Goal: Information Seeking & Learning: Learn about a topic

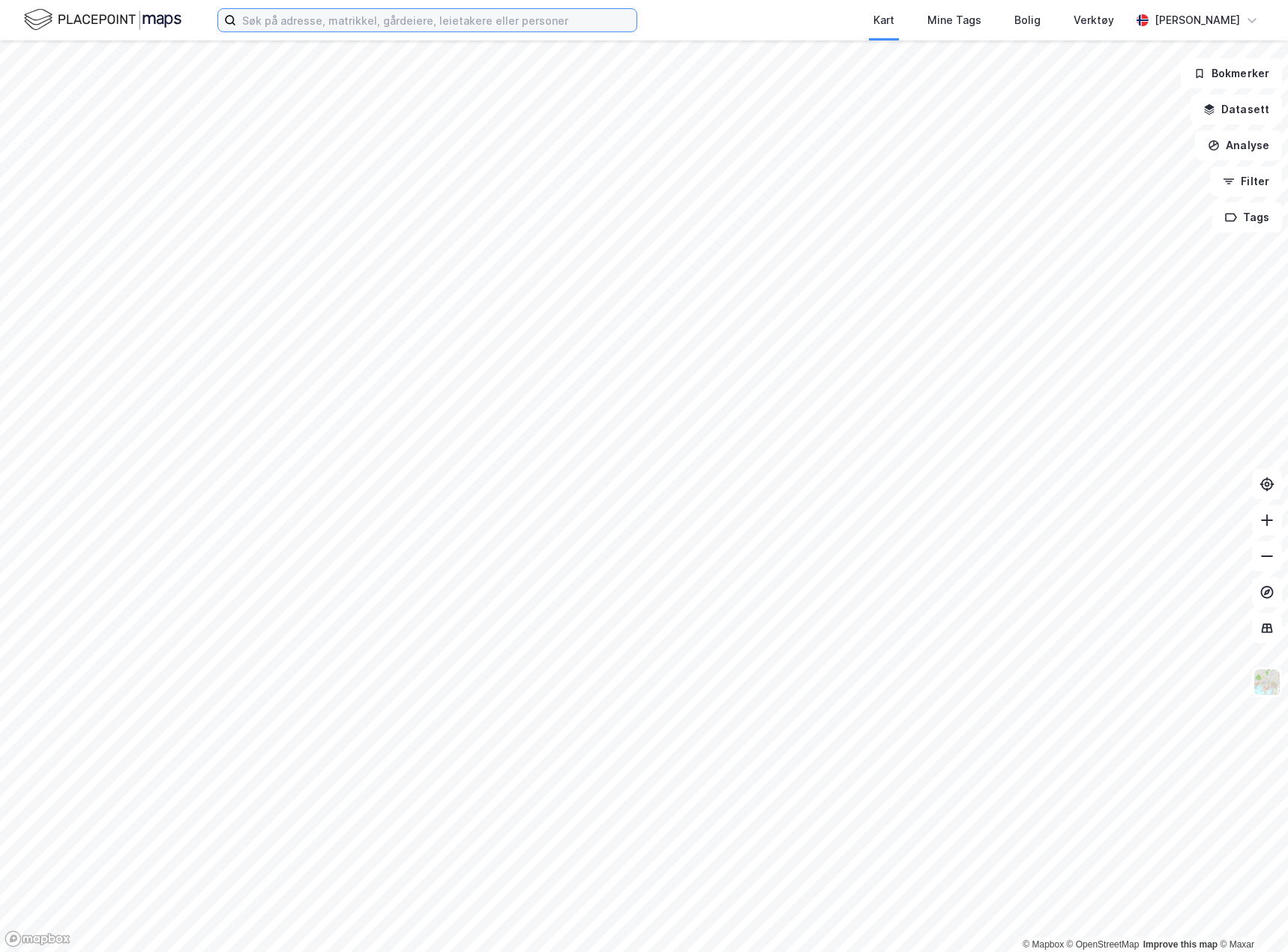
click at [279, 18] on input at bounding box center [436, 20] width 400 height 23
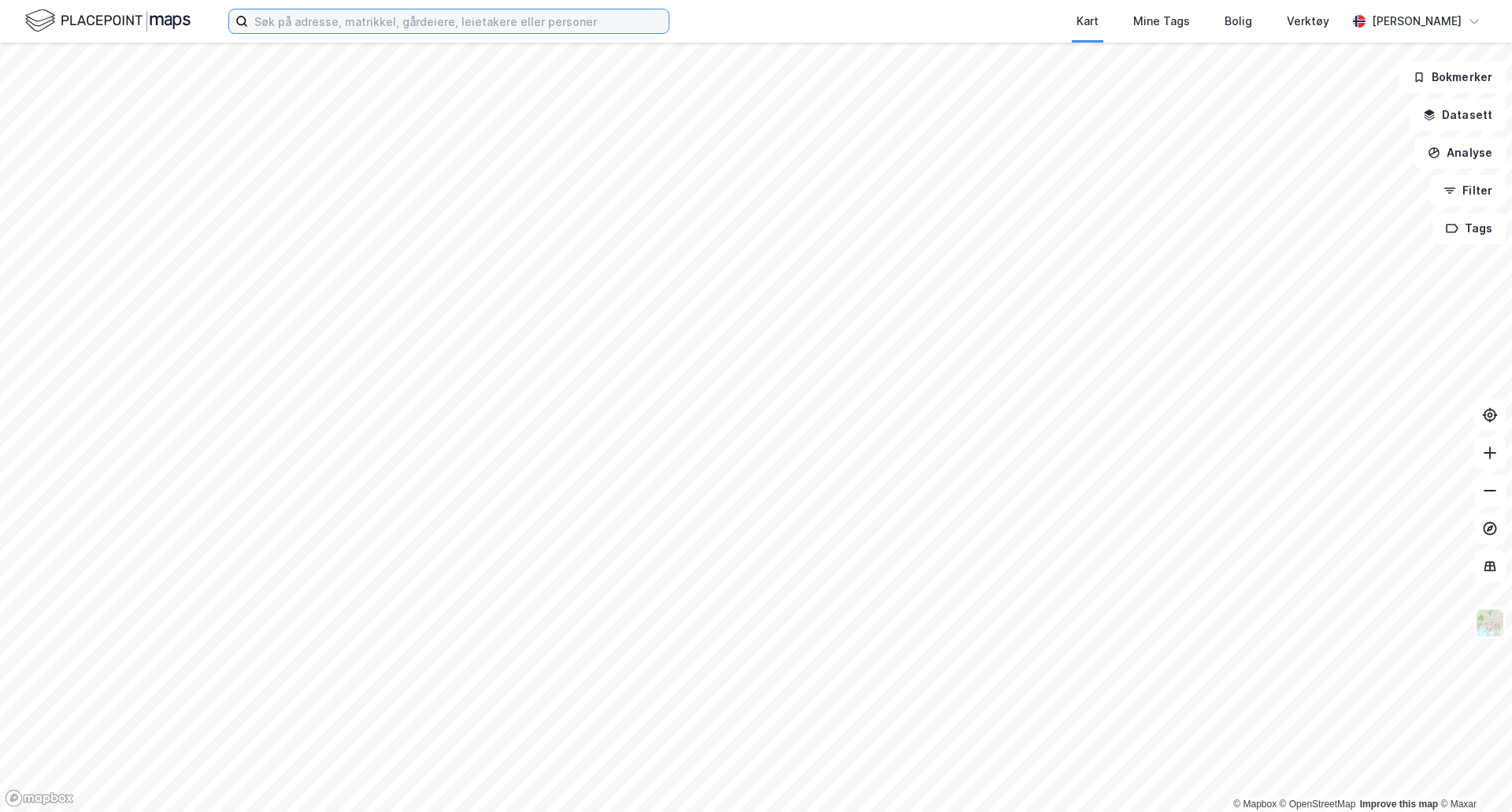
click at [343, 21] on input at bounding box center [458, 21] width 420 height 24
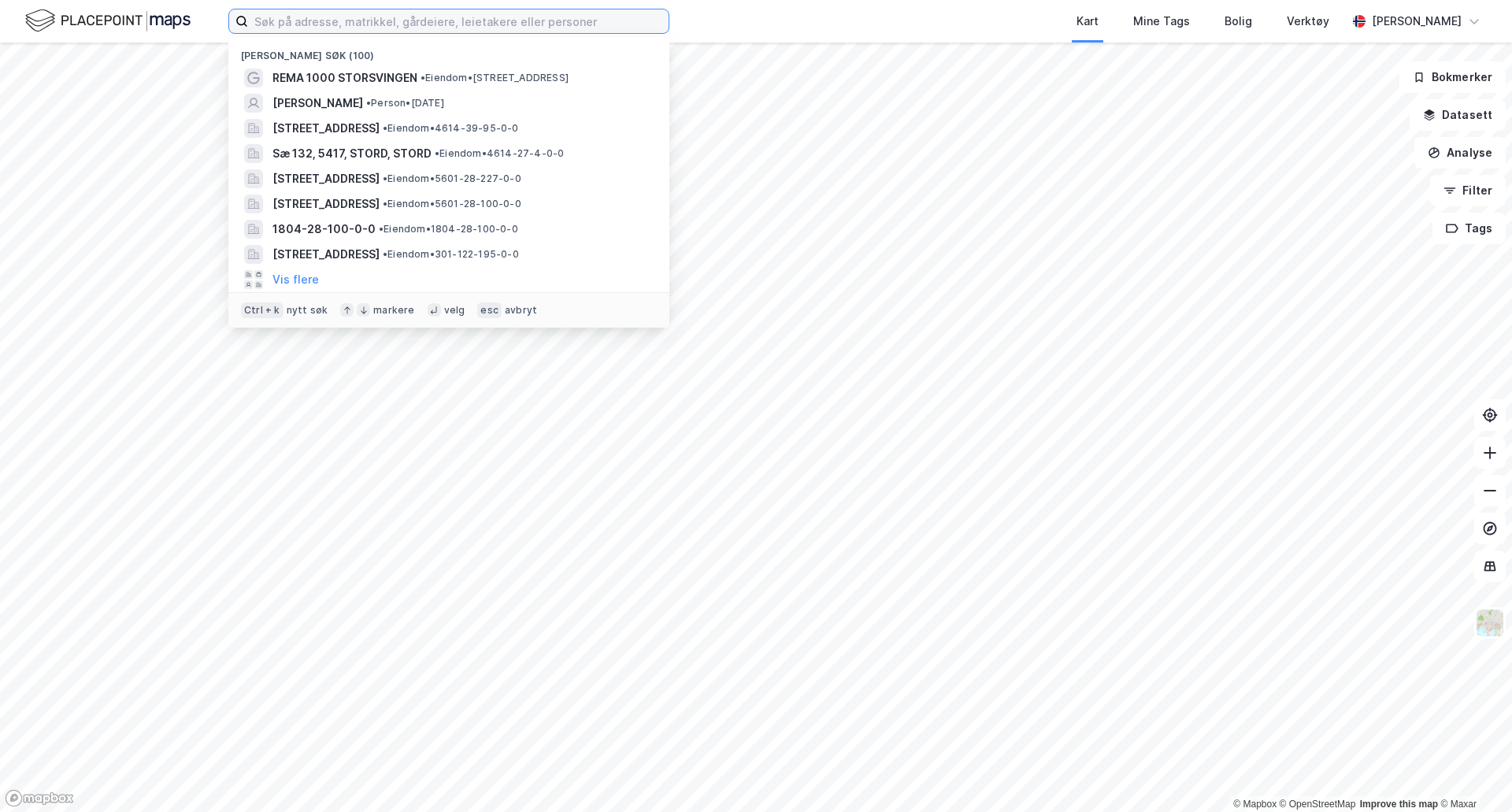
click at [343, 21] on input at bounding box center [458, 21] width 420 height 24
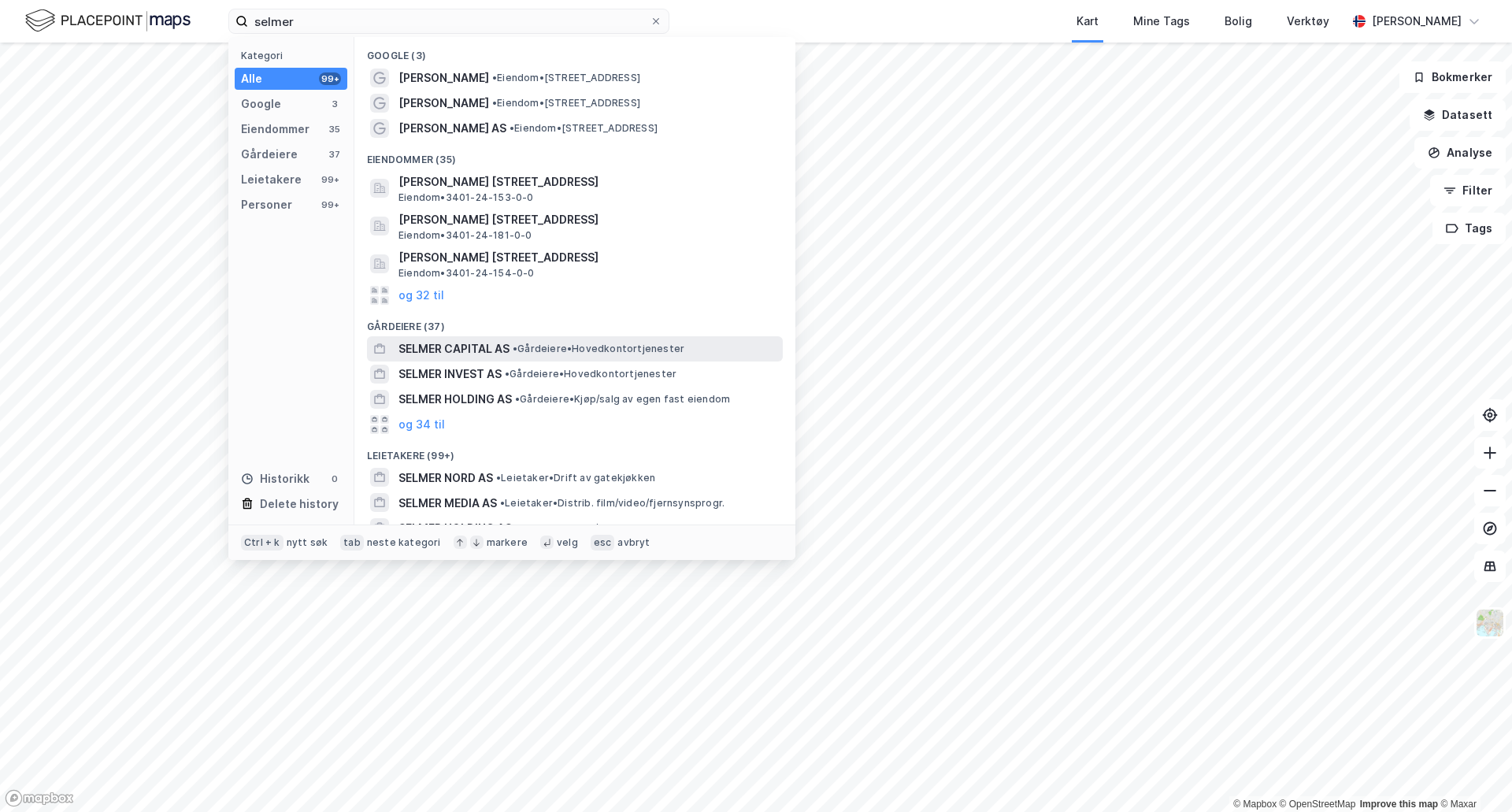
click at [546, 358] on div "SELMER CAPITAL AS • Gårdeiere • Hovedkontortjenester" at bounding box center [589, 349] width 381 height 19
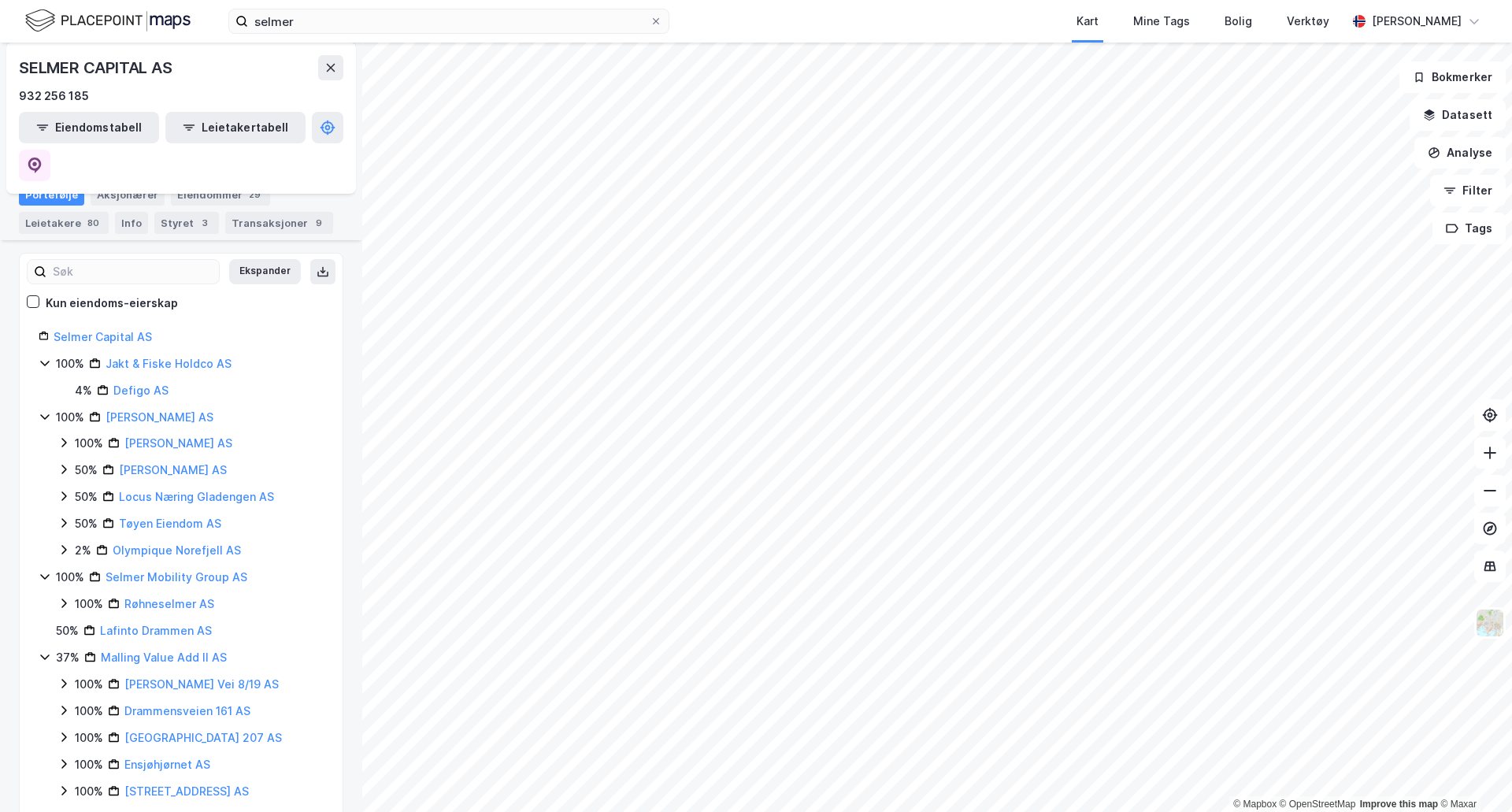
scroll to position [157, 0]
click at [313, 34] on div "selmer Kart Mine Tags Bolig Verktøy [PERSON_NAME]" at bounding box center [756, 21] width 1512 height 43
click at [315, 26] on input "selmer" at bounding box center [448, 21] width 401 height 24
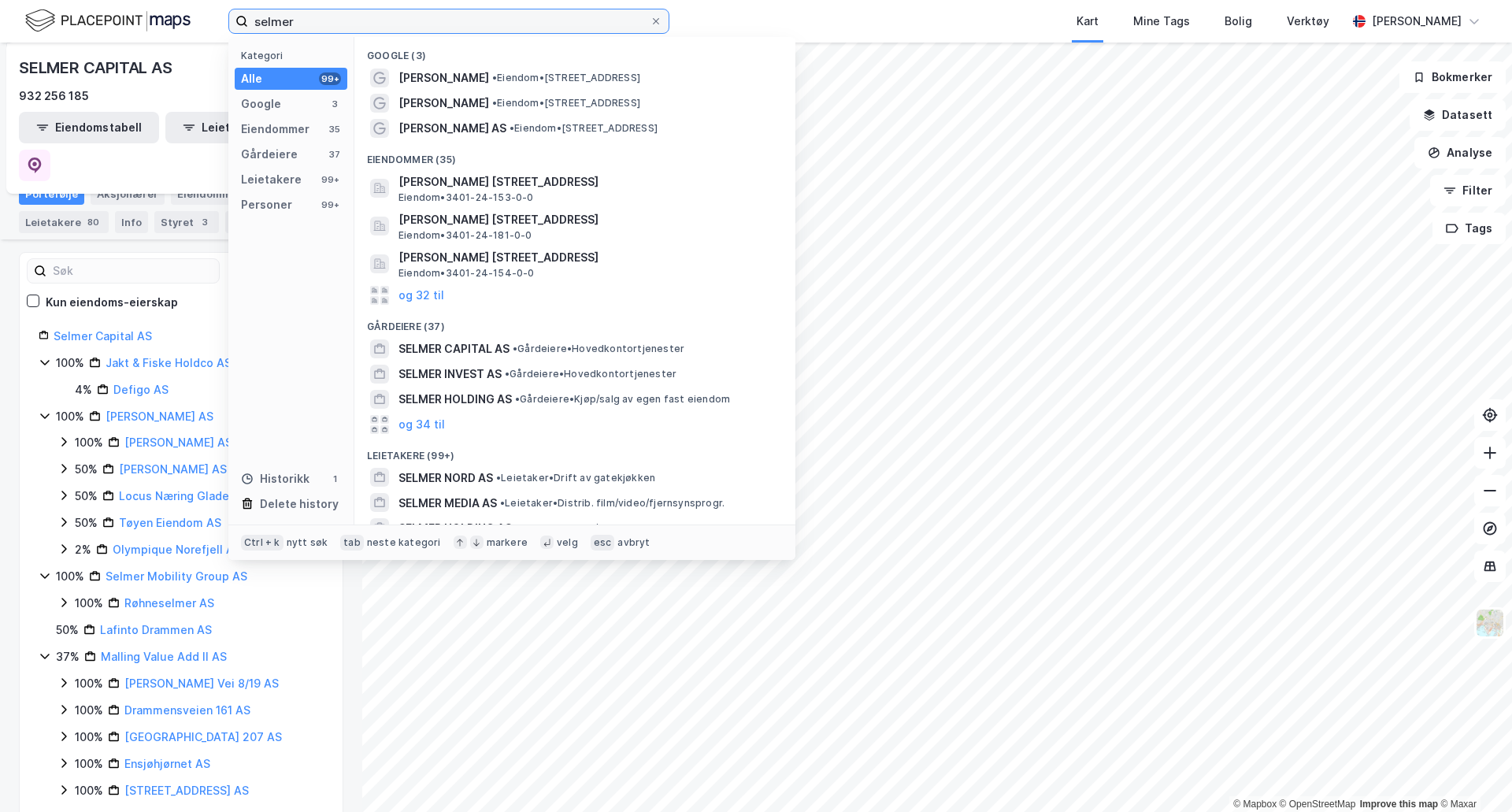
click at [315, 26] on input "selmer" at bounding box center [448, 21] width 401 height 24
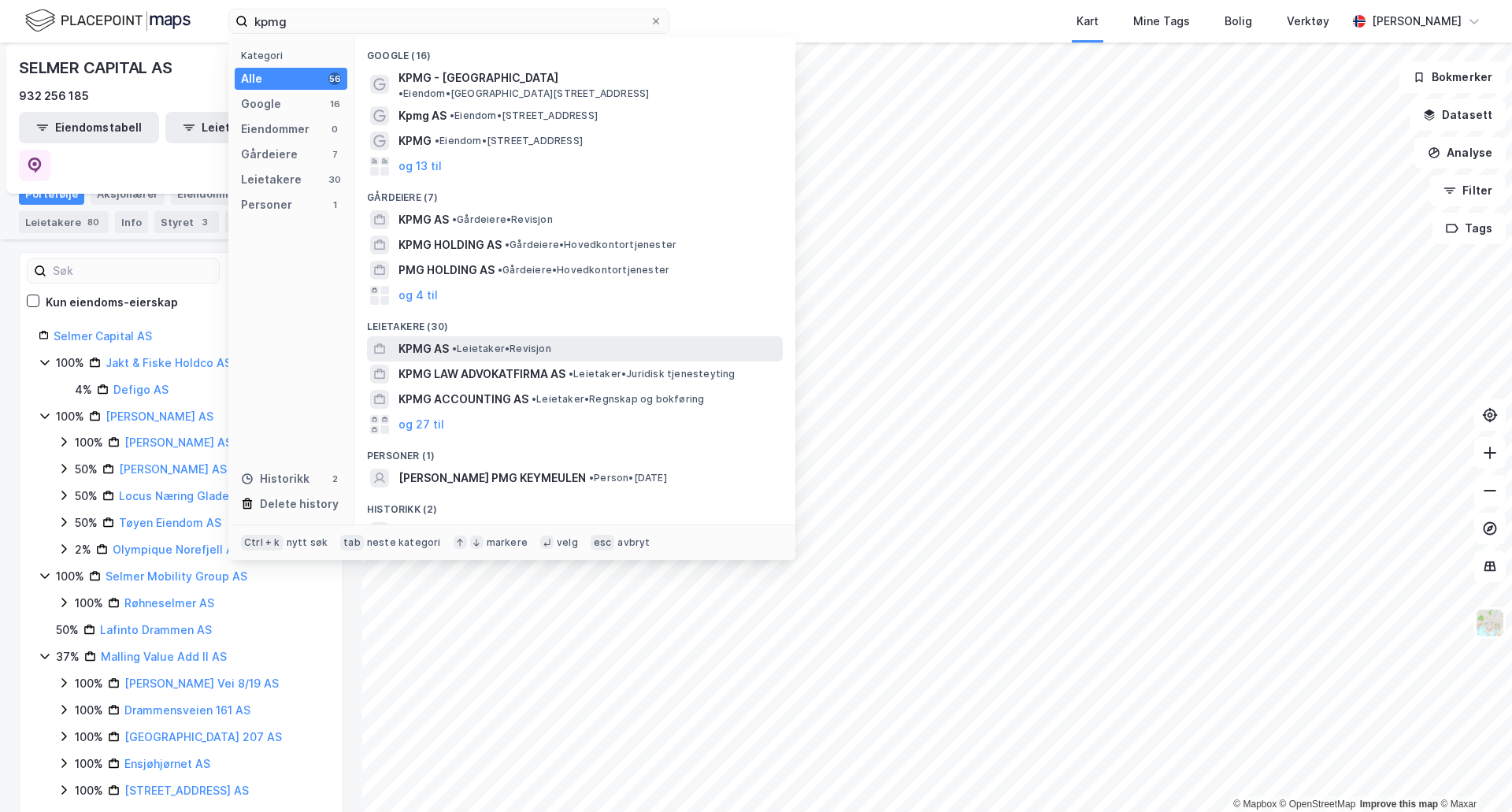
click at [583, 339] on div "KPMG AS • Leietaker • Revisjon" at bounding box center [589, 349] width 381 height 19
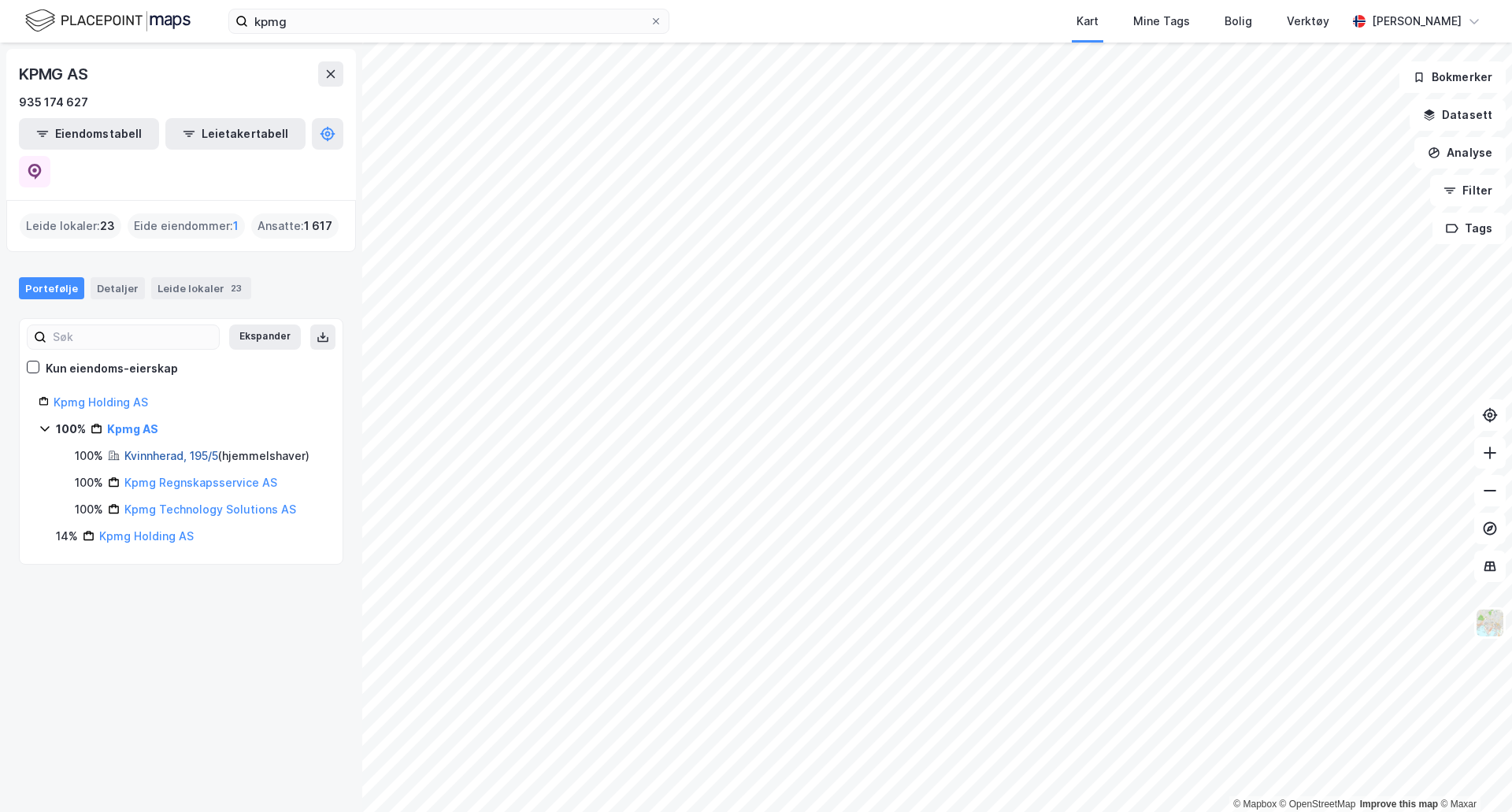
click at [187, 449] on link "Kvinnherad, 195/5" at bounding box center [172, 456] width 94 height 14
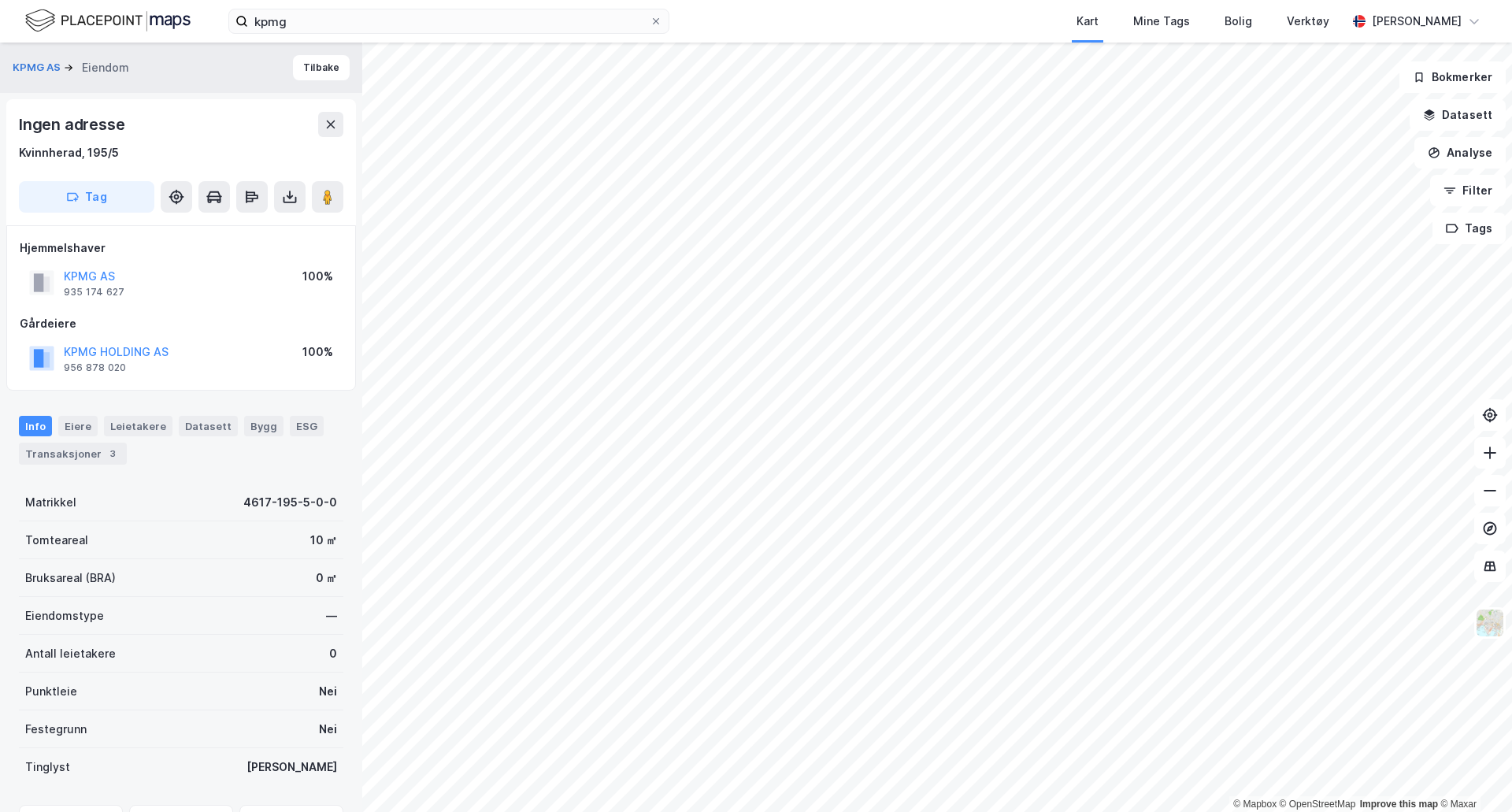
click at [349, 38] on div "kpmg Kart Mine Tags Bolig Verktøy [PERSON_NAME]" at bounding box center [756, 21] width 1512 height 43
click at [347, 21] on input "kpmg" at bounding box center [448, 21] width 401 height 24
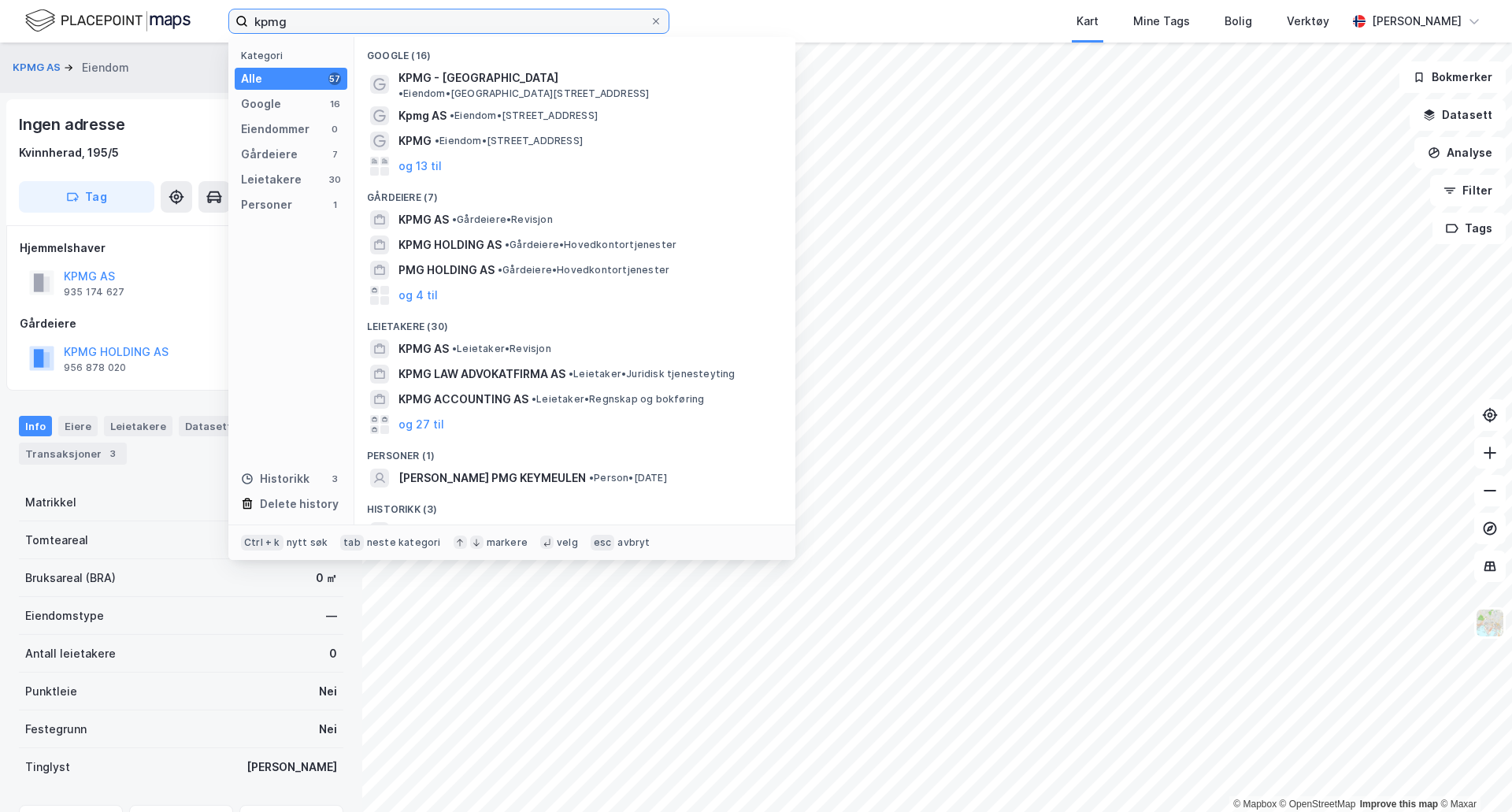
click at [347, 21] on input "kpmg" at bounding box center [448, 21] width 401 height 24
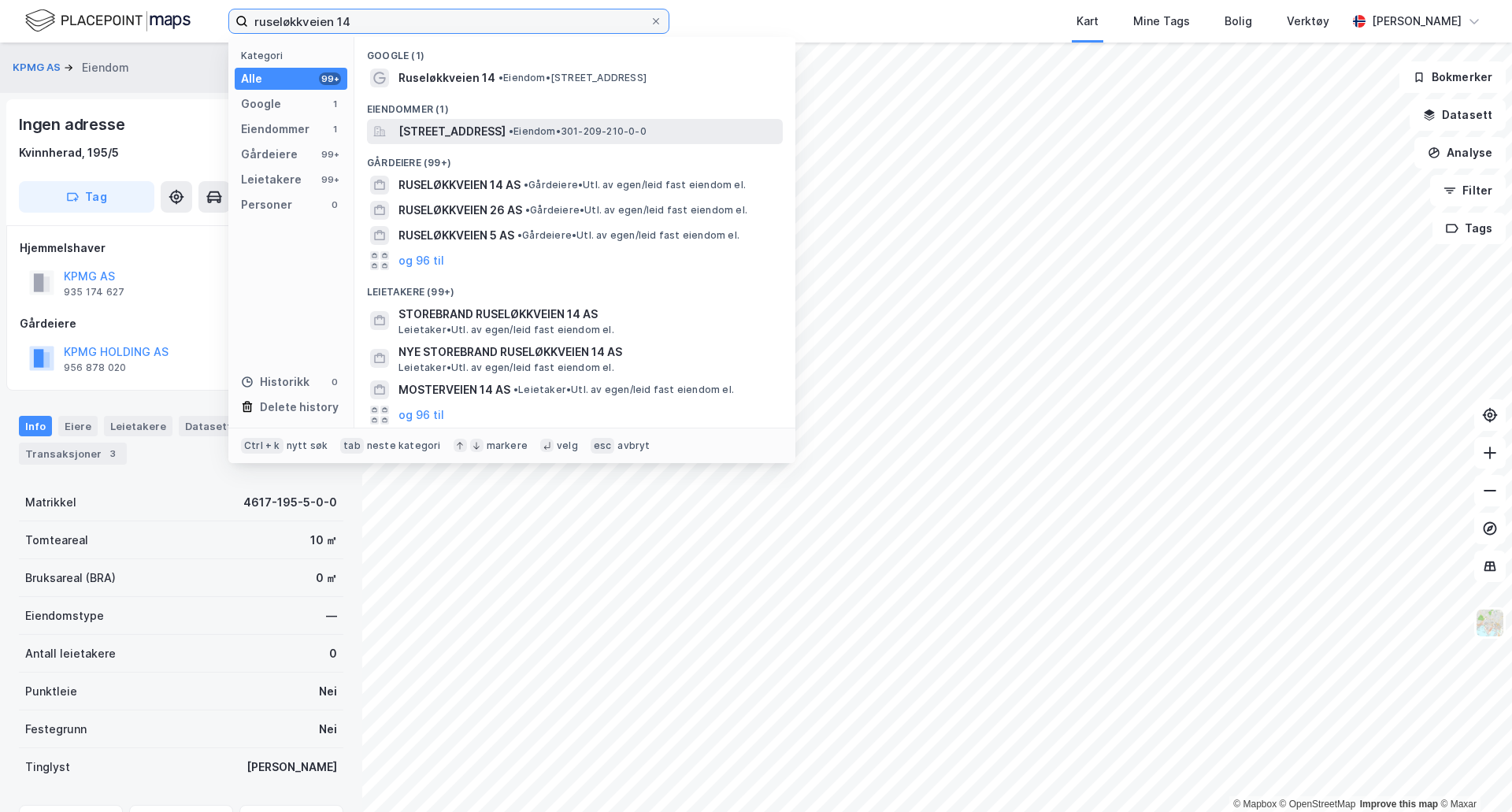
type input "ruseløkkveien 14"
click at [506, 132] on span "[STREET_ADDRESS]" at bounding box center [451, 132] width 107 height 19
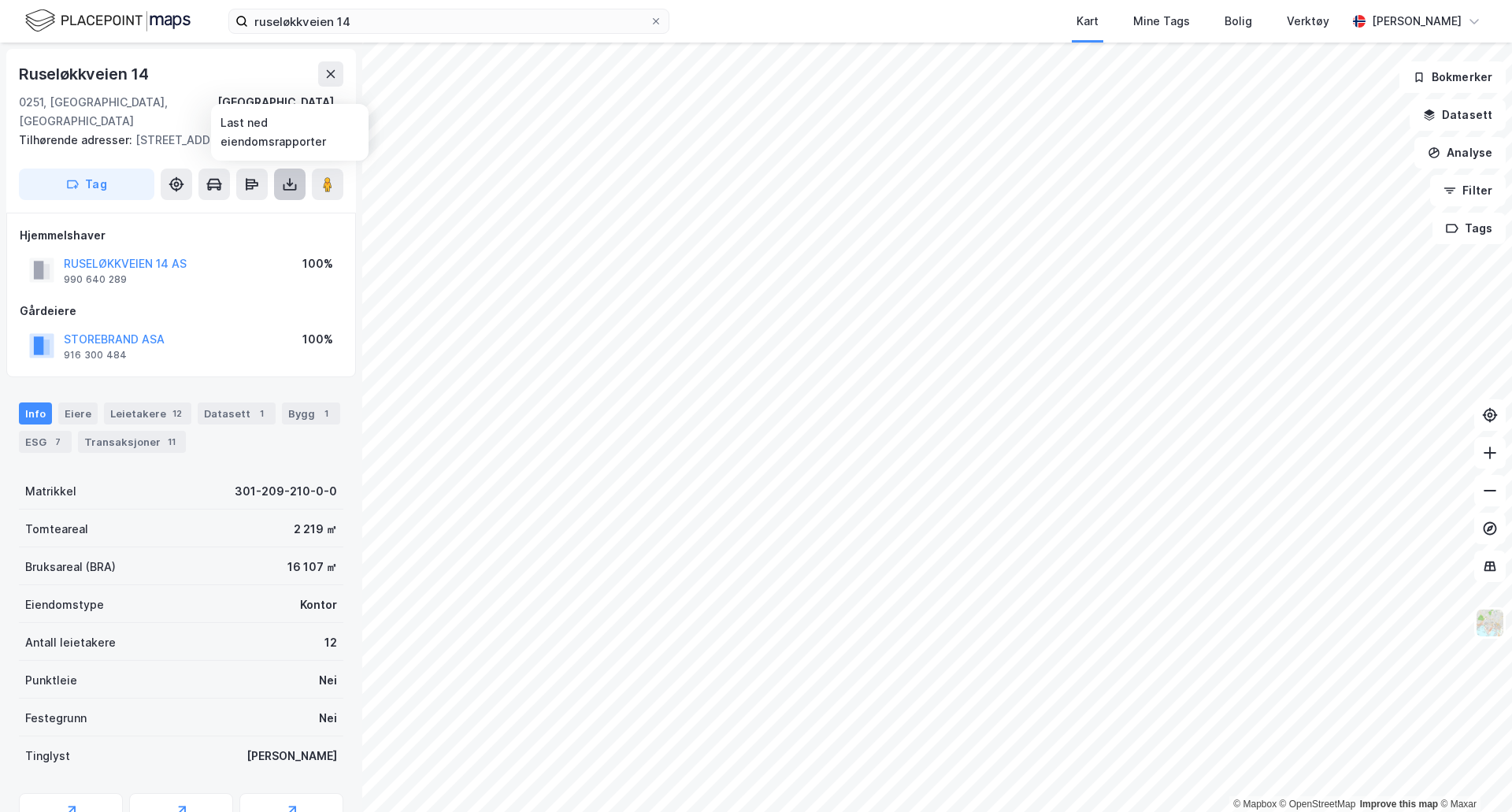
click at [277, 187] on button at bounding box center [290, 184] width 32 height 32
click at [269, 241] on div "Last ned matrikkelrapport" at bounding box center [231, 241] width 130 height 13
click at [1498, 623] on img at bounding box center [1490, 623] width 30 height 30
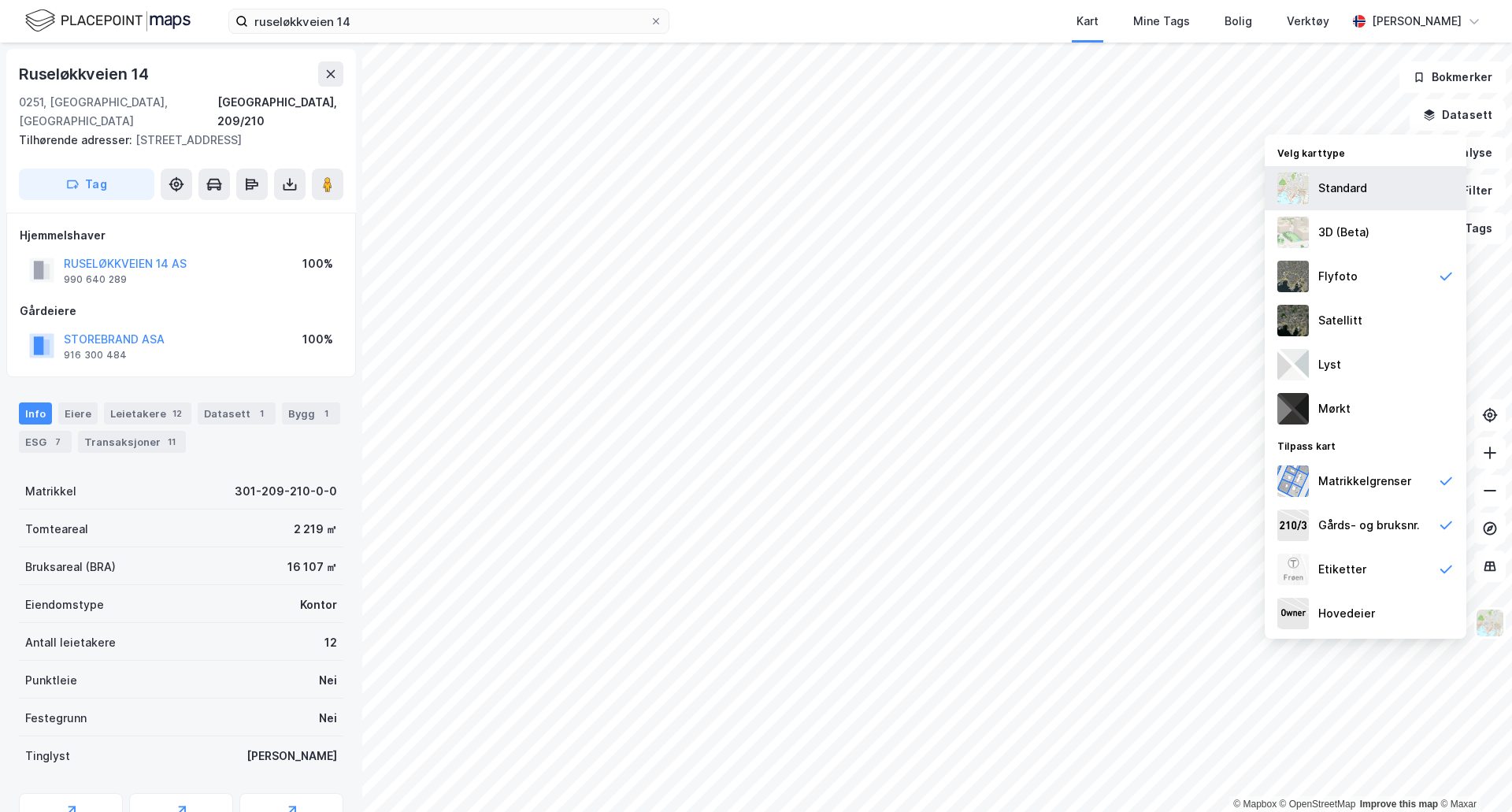
click at [1375, 190] on div "Standard" at bounding box center [1365, 189] width 202 height 44
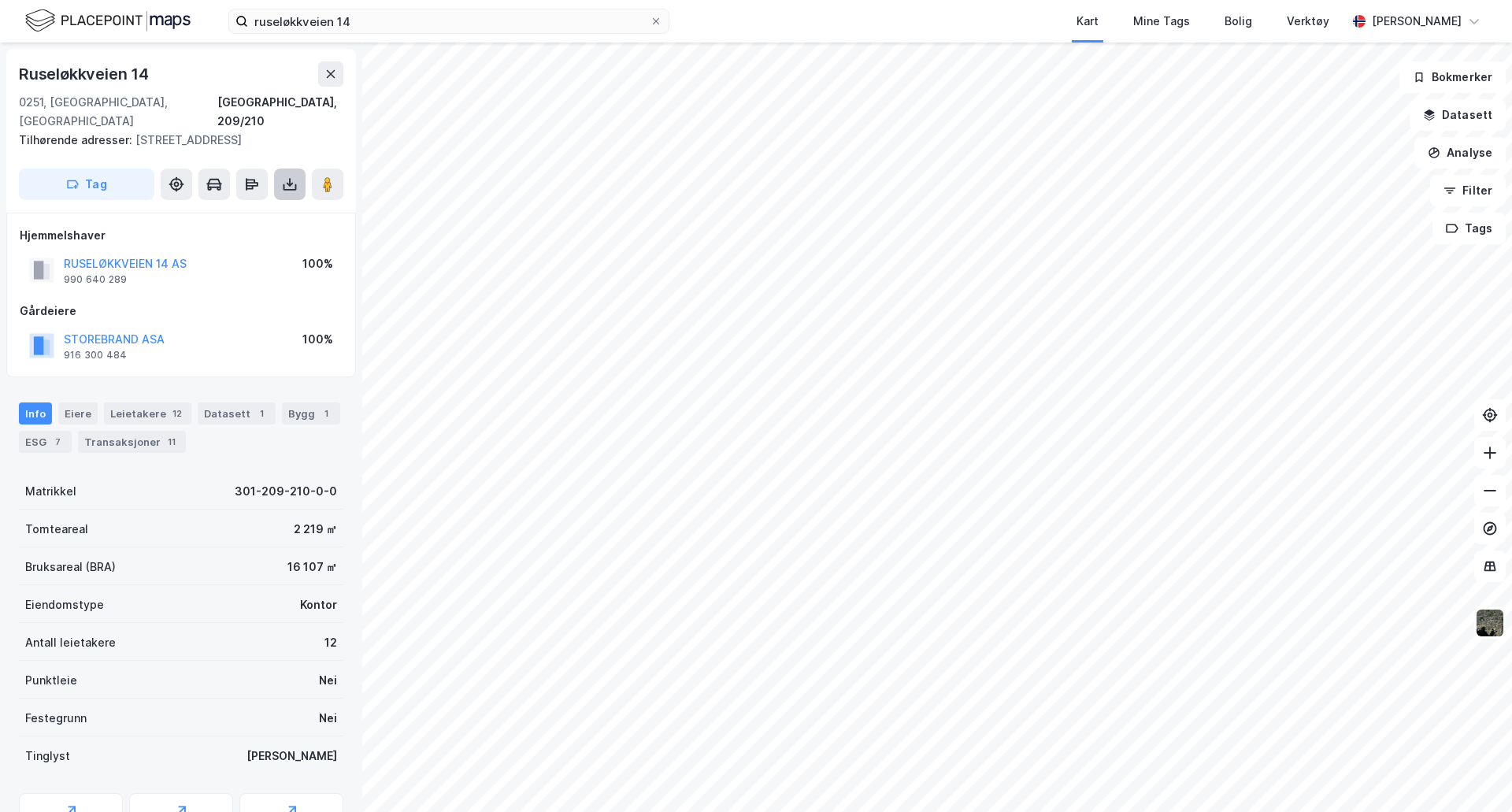
click at [296, 169] on button at bounding box center [290, 184] width 32 height 32
click at [228, 219] on div "Last ned grunnbok" at bounding box center [212, 215] width 91 height 13
click at [1477, 114] on button "Datasett" at bounding box center [1457, 115] width 96 height 32
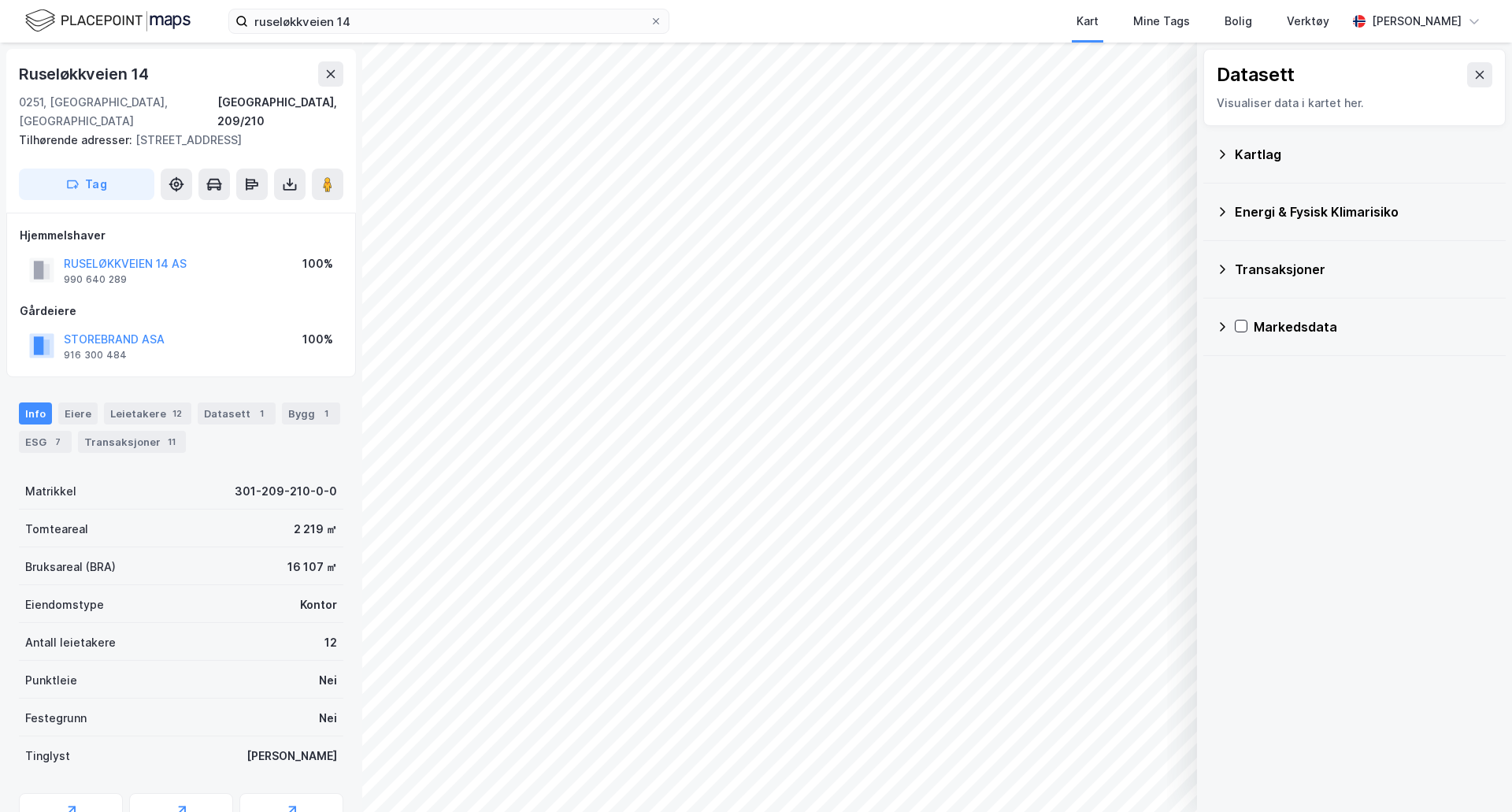
click at [1251, 160] on div "Kartlag" at bounding box center [1363, 155] width 258 height 19
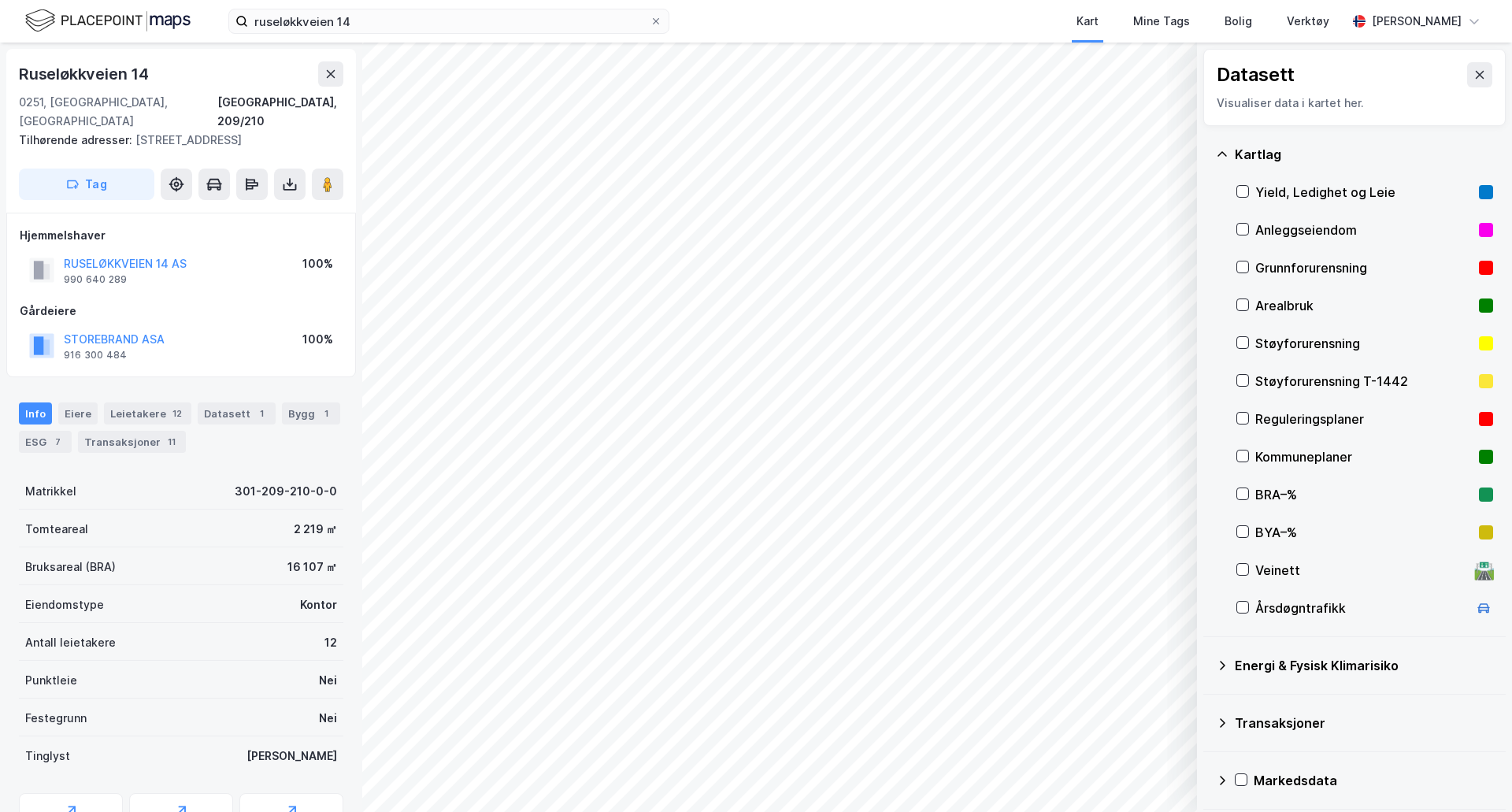
click at [1279, 570] on div "Veinett" at bounding box center [1361, 570] width 213 height 19
click at [1135, 778] on button "Vis" at bounding box center [1116, 771] width 131 height 25
click at [1113, 739] on icon at bounding box center [1108, 737] width 11 height 7
click at [1113, 739] on icon at bounding box center [1109, 737] width 13 height 13
click at [1157, 733] on button at bounding box center [1165, 736] width 25 height 25
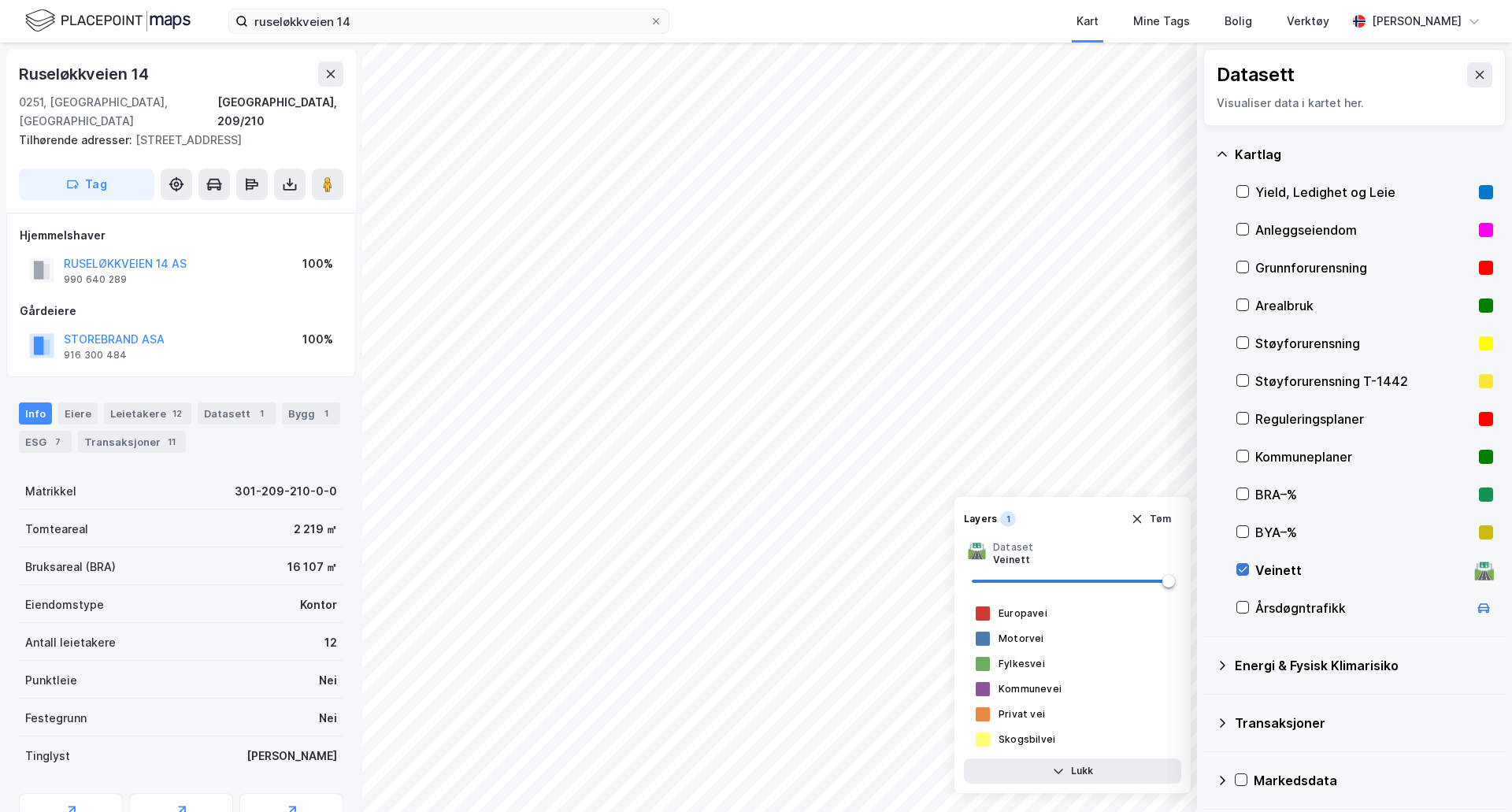
click at [1246, 569] on icon at bounding box center [1242, 569] width 11 height 11
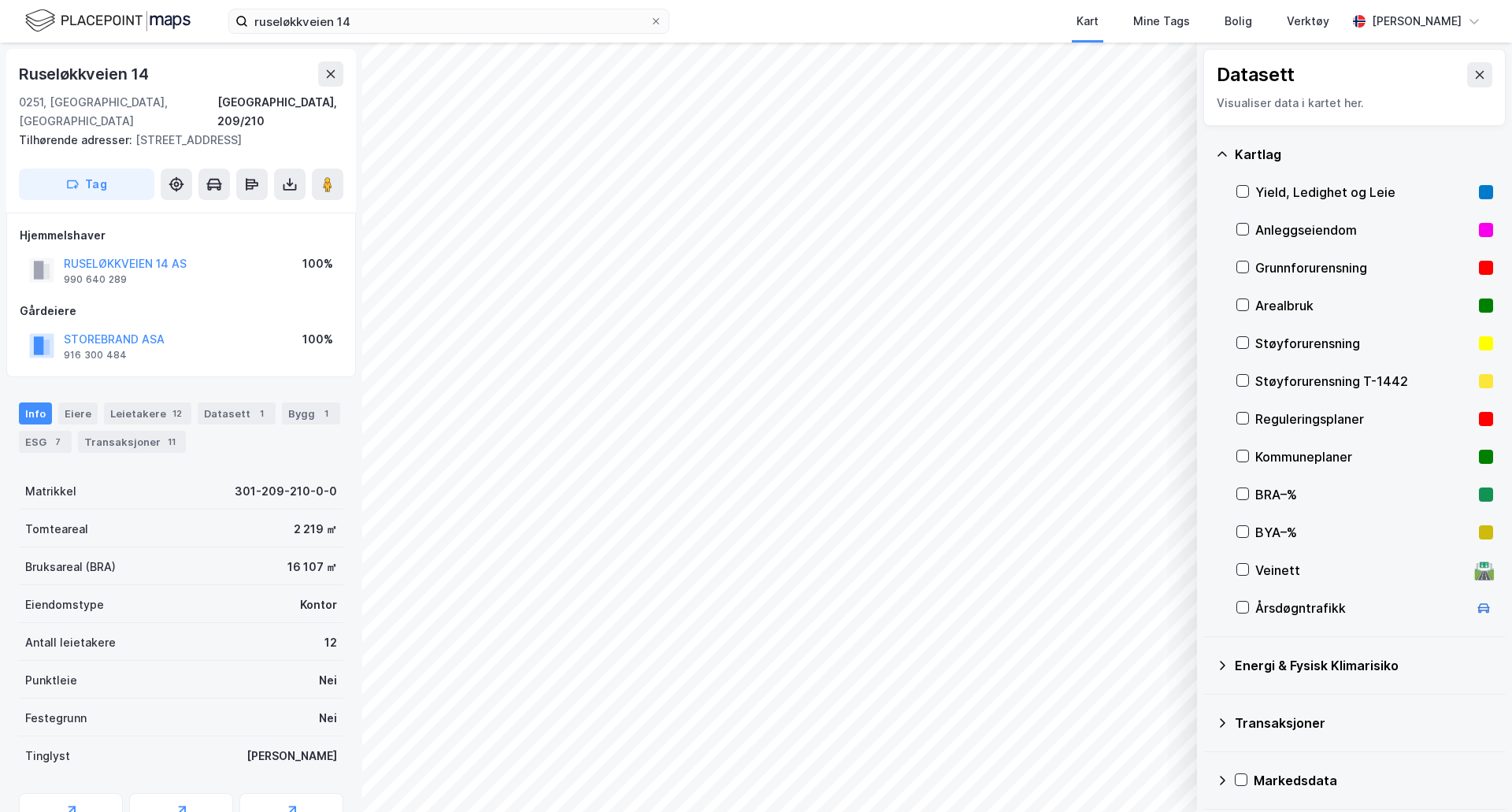
click at [1250, 267] on div "Grunnforurensning" at bounding box center [1364, 268] width 257 height 38
click at [1116, 773] on button "Vis" at bounding box center [1116, 771] width 131 height 25
click at [1167, 736] on icon at bounding box center [1165, 737] width 13 height 13
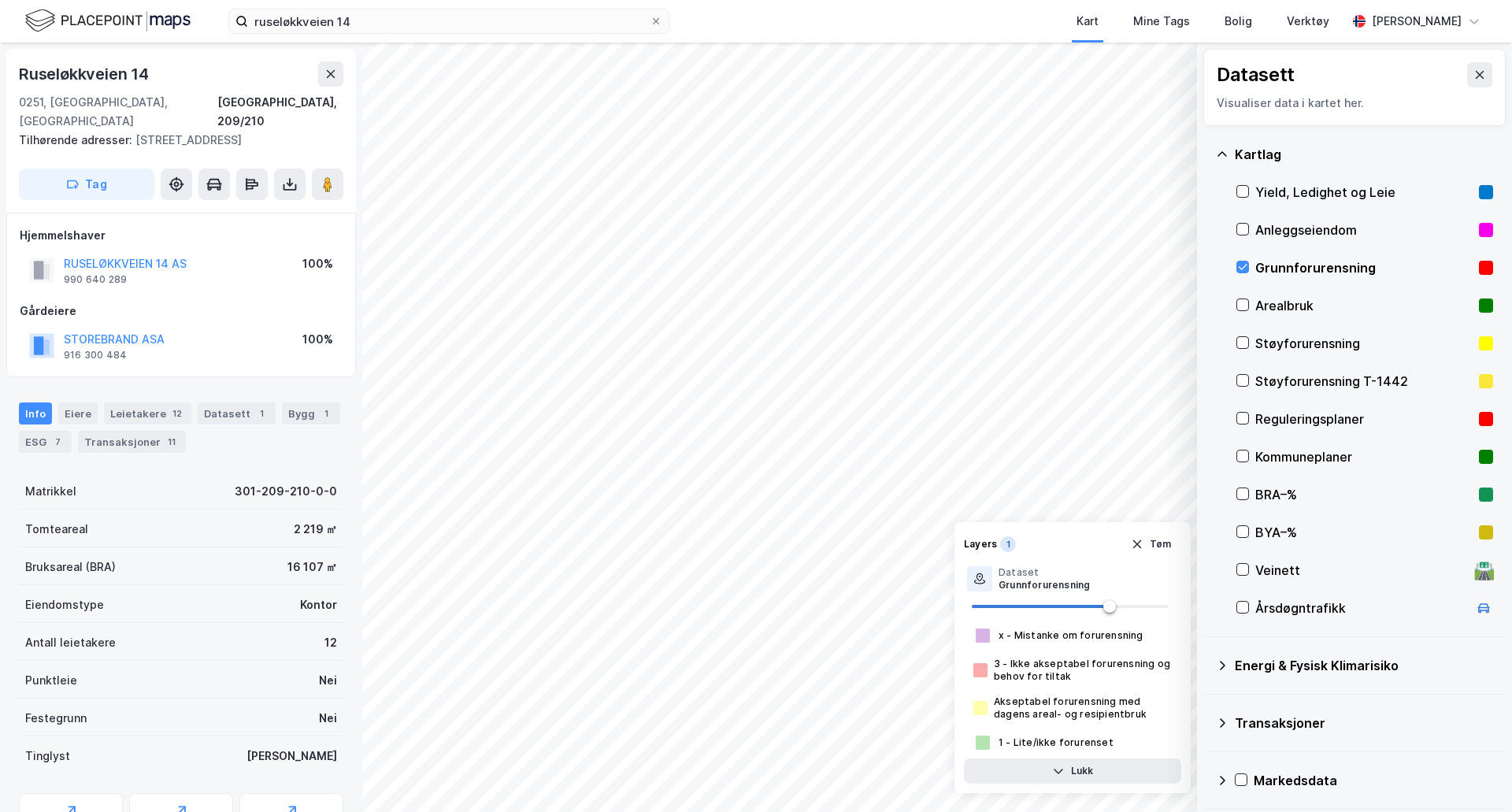
click at [1249, 268] on div "Grunnforurensning" at bounding box center [1364, 268] width 257 height 38
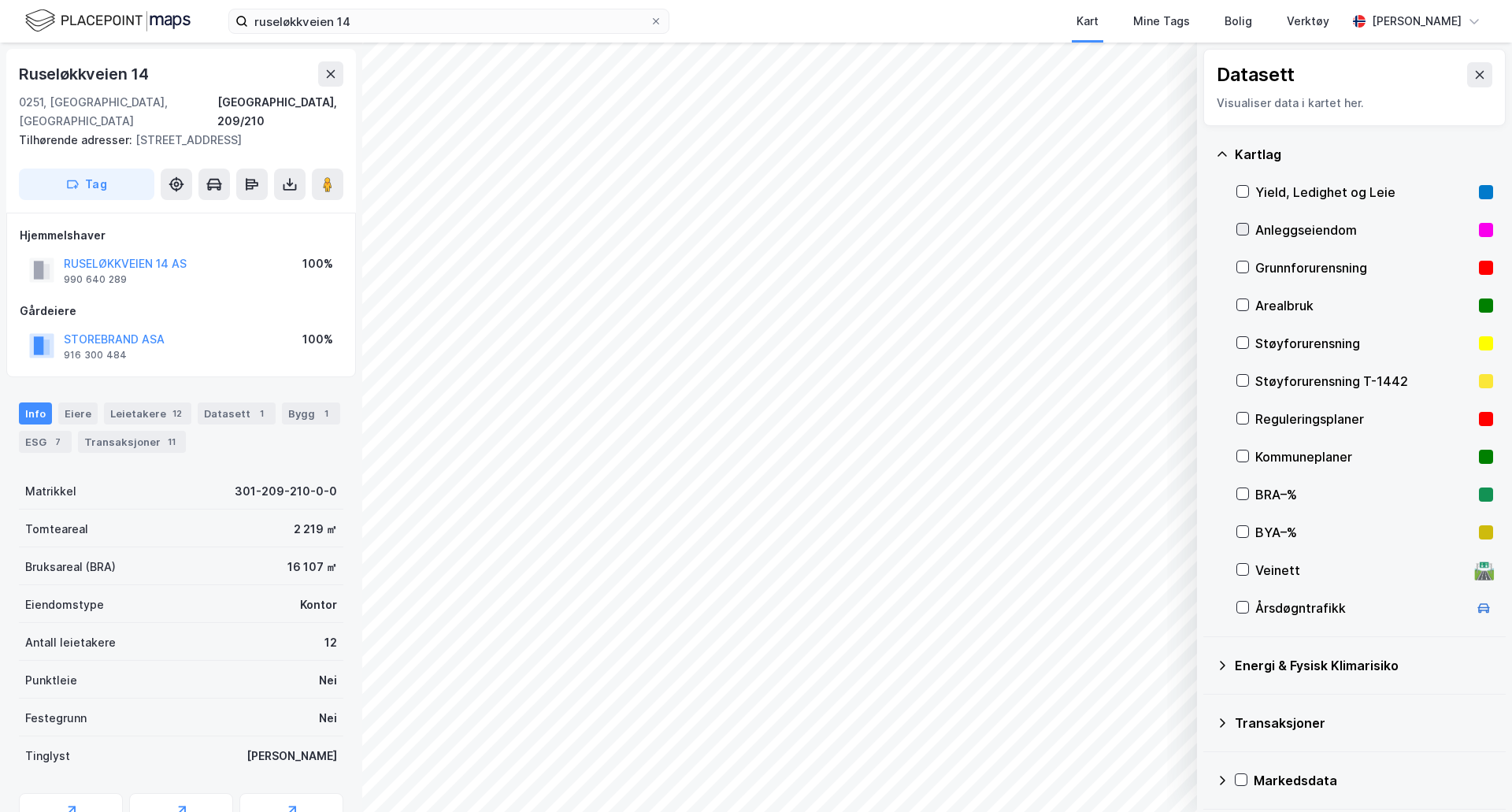
click at [1243, 232] on icon at bounding box center [1243, 229] width 9 height 5
click at [1245, 232] on icon at bounding box center [1242, 229] width 11 height 11
click at [1275, 227] on div "Anleggseiendom" at bounding box center [1363, 230] width 217 height 19
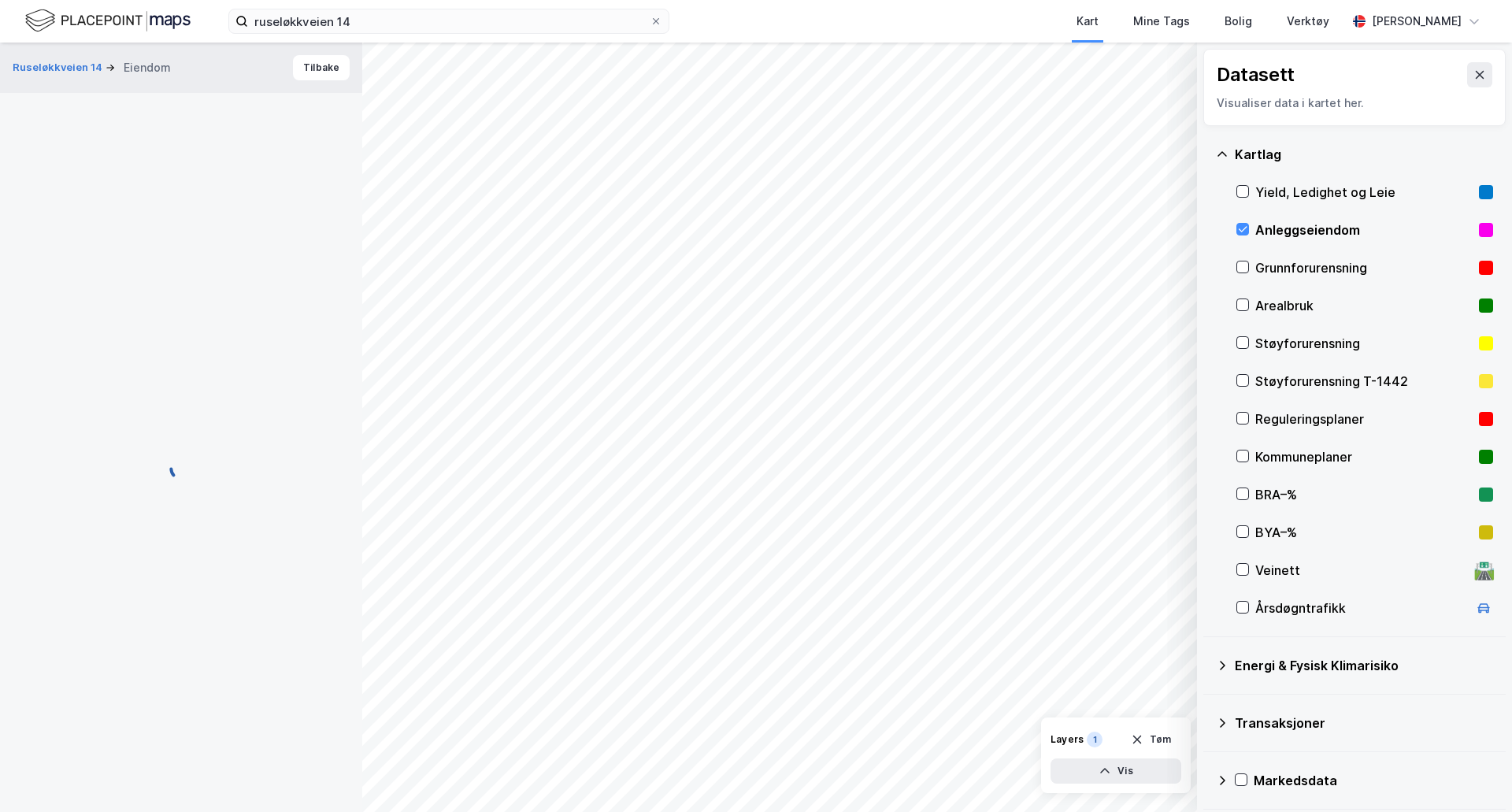
scroll to position [1, 0]
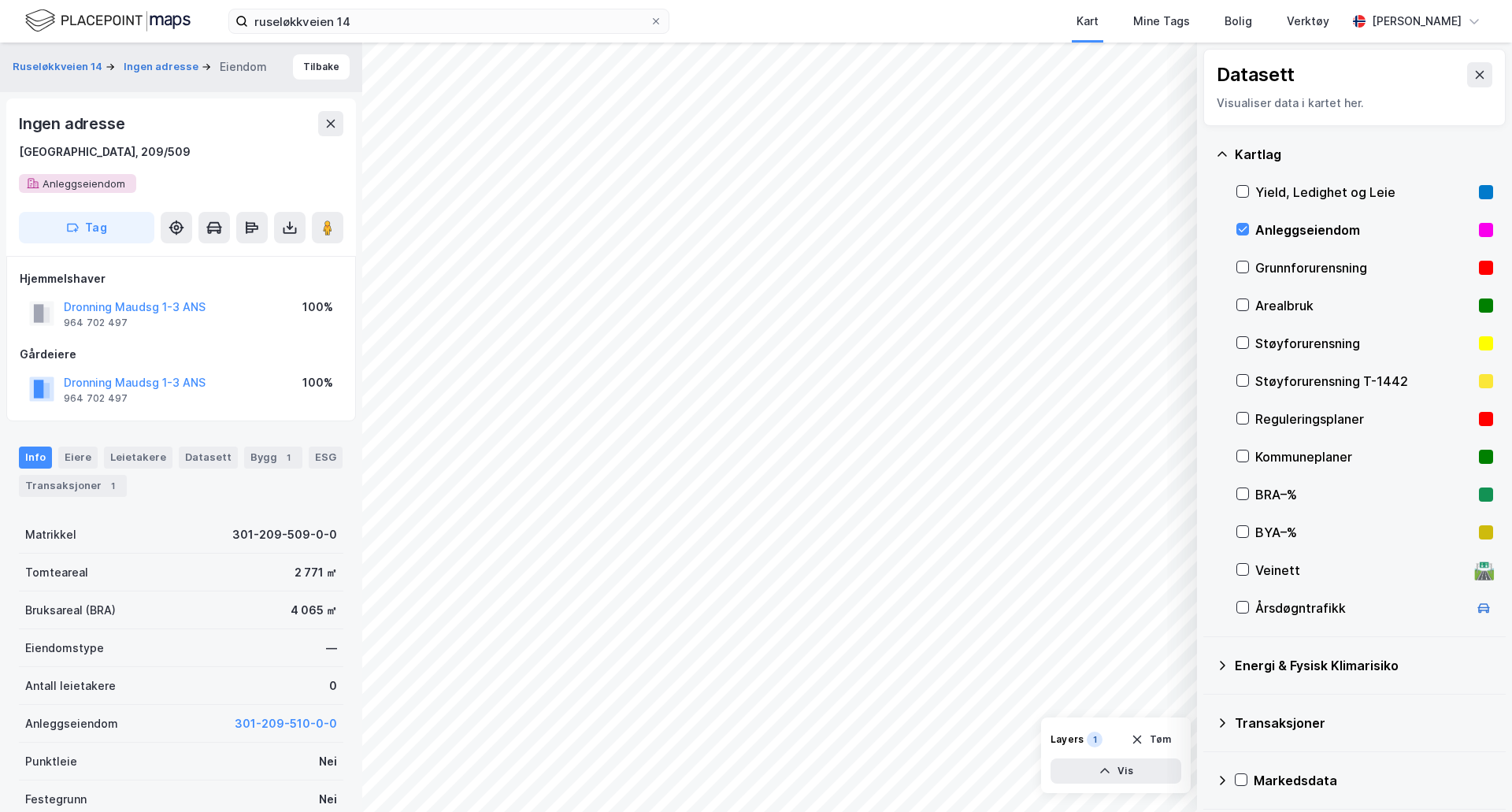
click at [1249, 228] on div "Anleggseiendom" at bounding box center [1364, 230] width 257 height 38
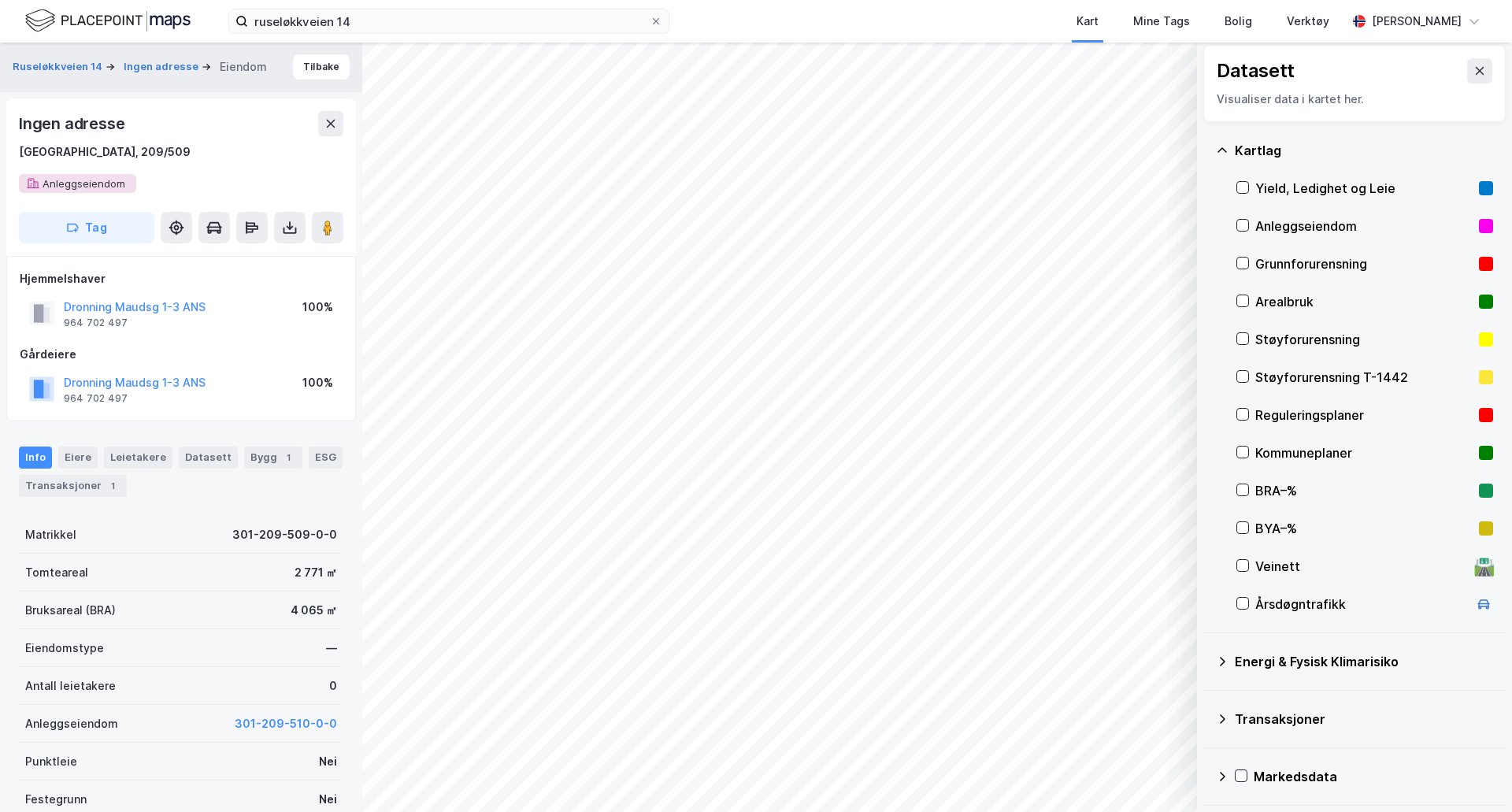
click at [1218, 715] on icon at bounding box center [1222, 719] width 13 height 13
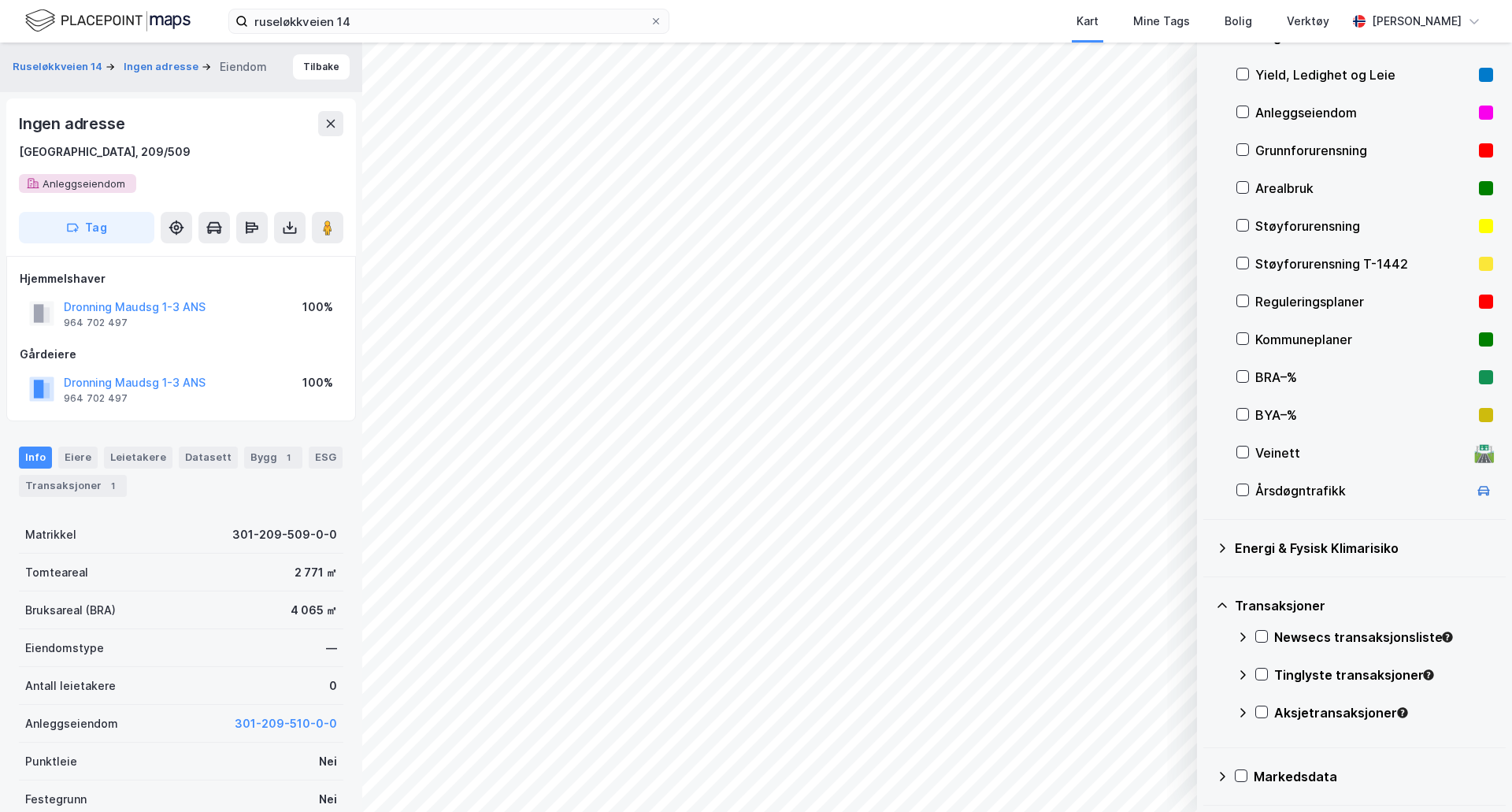
click at [1216, 600] on icon at bounding box center [1222, 605] width 13 height 13
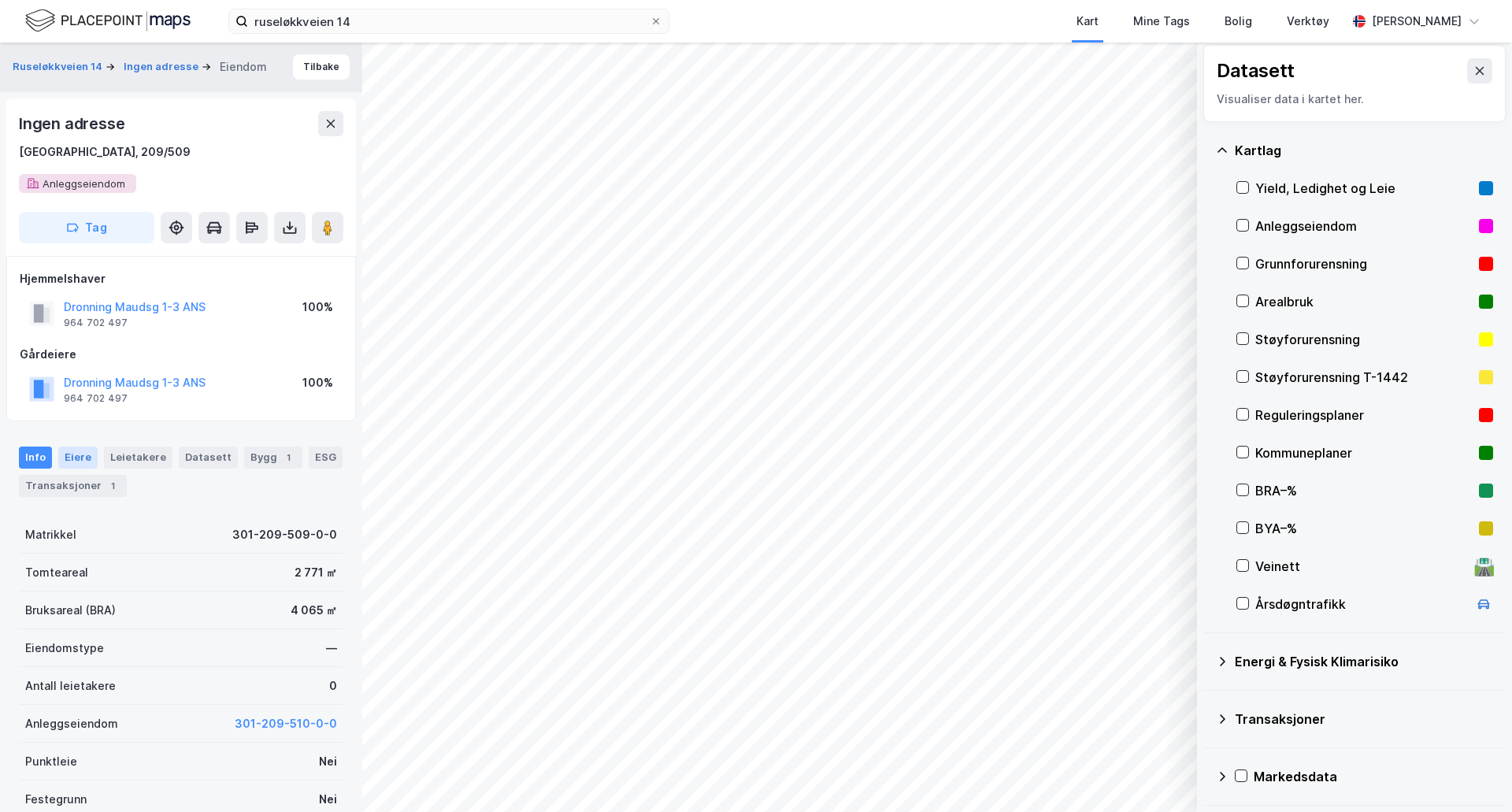
click at [72, 450] on div "Eiere" at bounding box center [78, 458] width 39 height 22
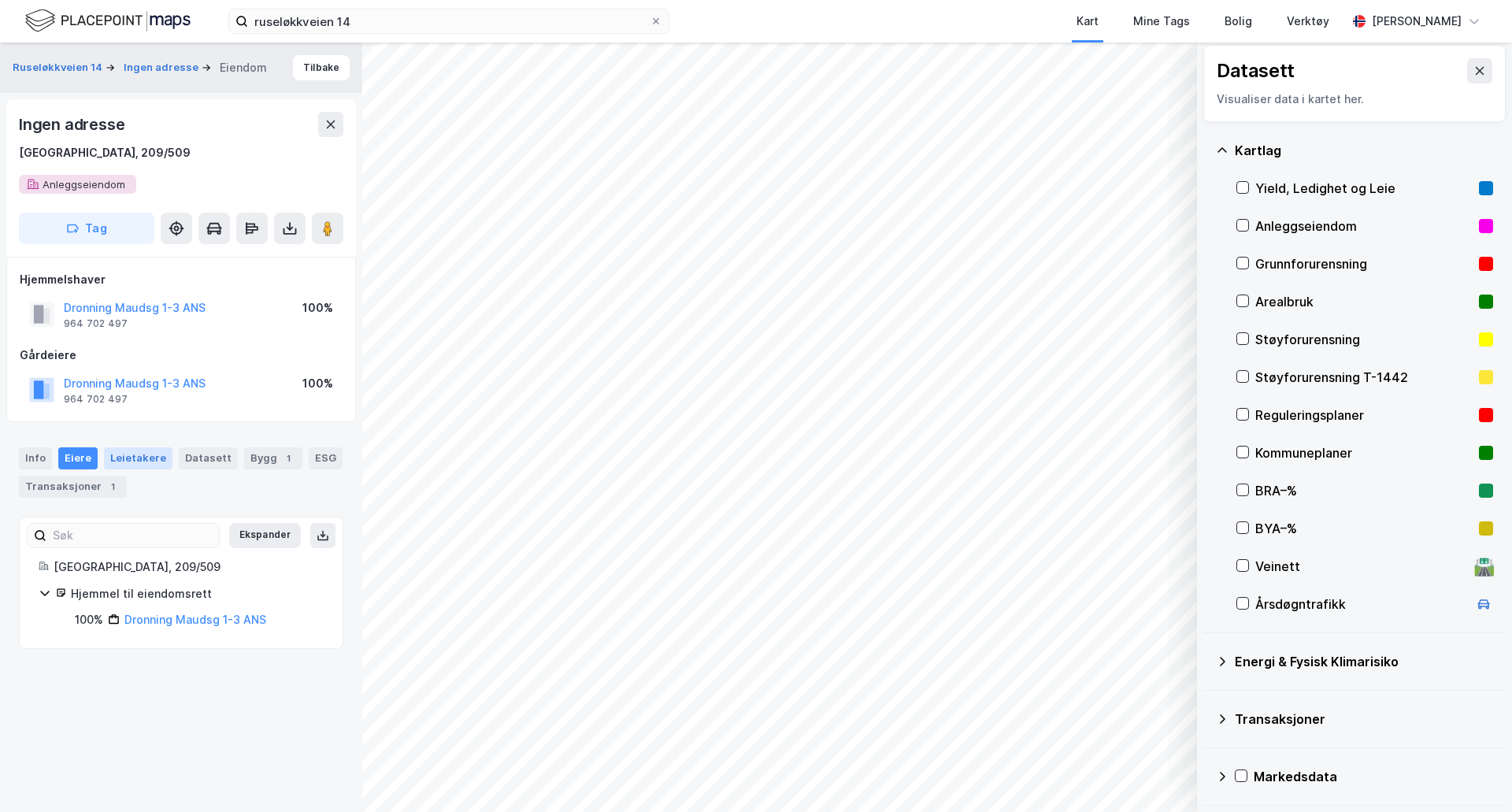
click at [115, 463] on div "Leietakere" at bounding box center [138, 459] width 68 height 22
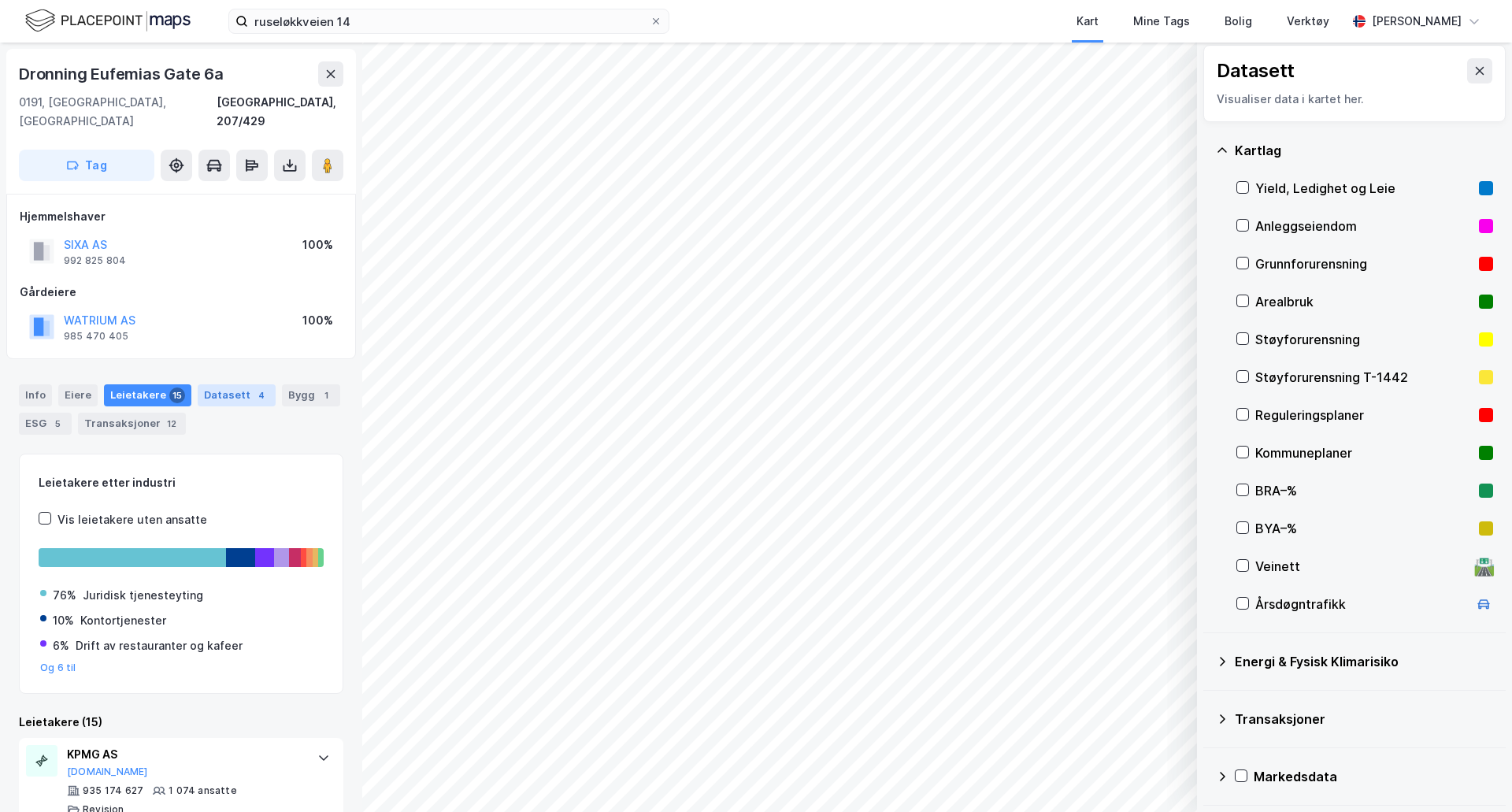
click at [225, 385] on div "Datasett 4" at bounding box center [236, 396] width 78 height 22
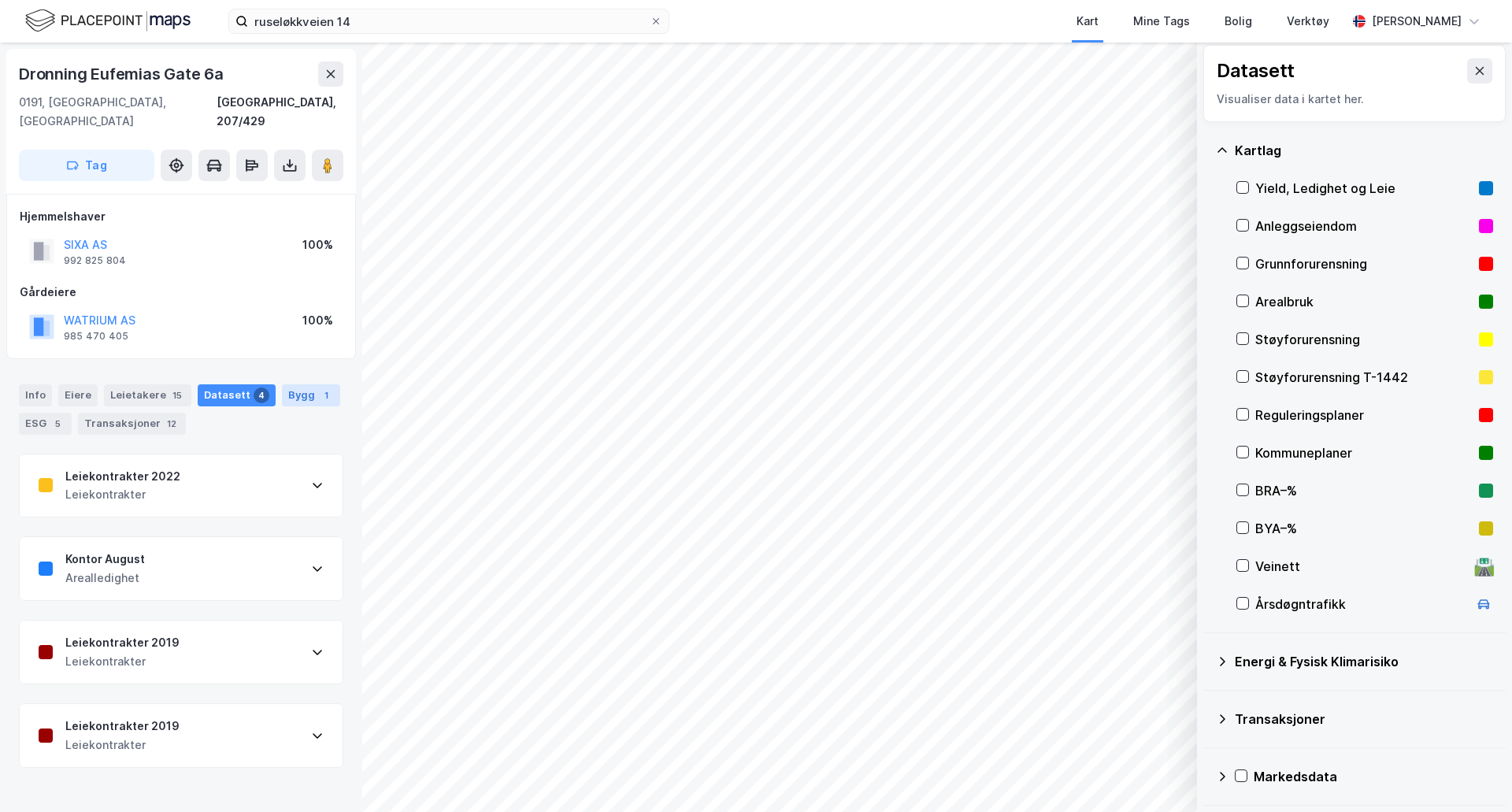
click at [287, 385] on div "Bygg 1" at bounding box center [311, 396] width 58 height 22
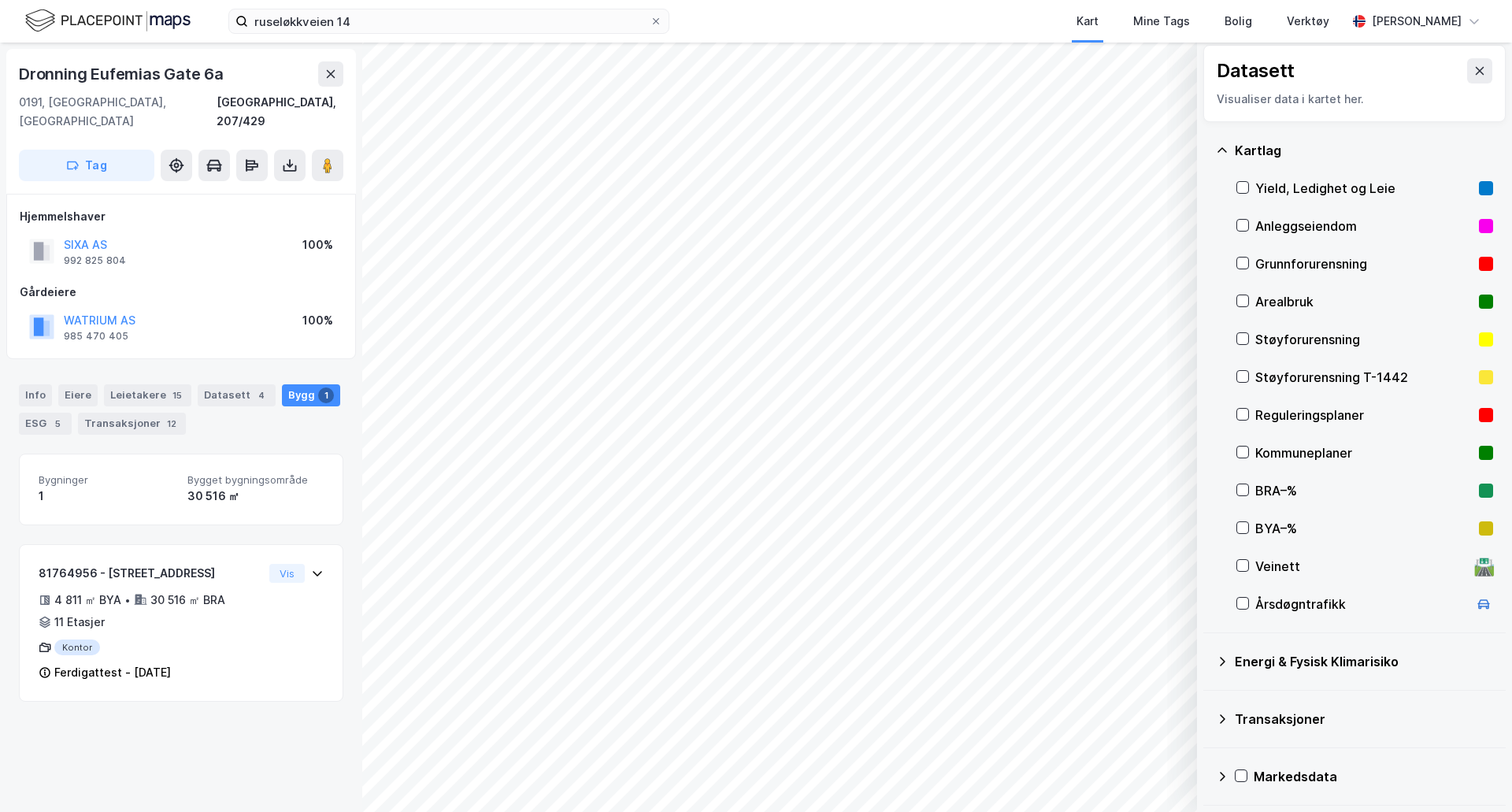
click at [51, 421] on div "Info [PERSON_NAME] 15 Datasett 4 Bygg 1 ESG 5 Transaksjoner 12" at bounding box center [181, 403] width 362 height 75
click at [50, 413] on div "ESG 5" at bounding box center [45, 424] width 53 height 22
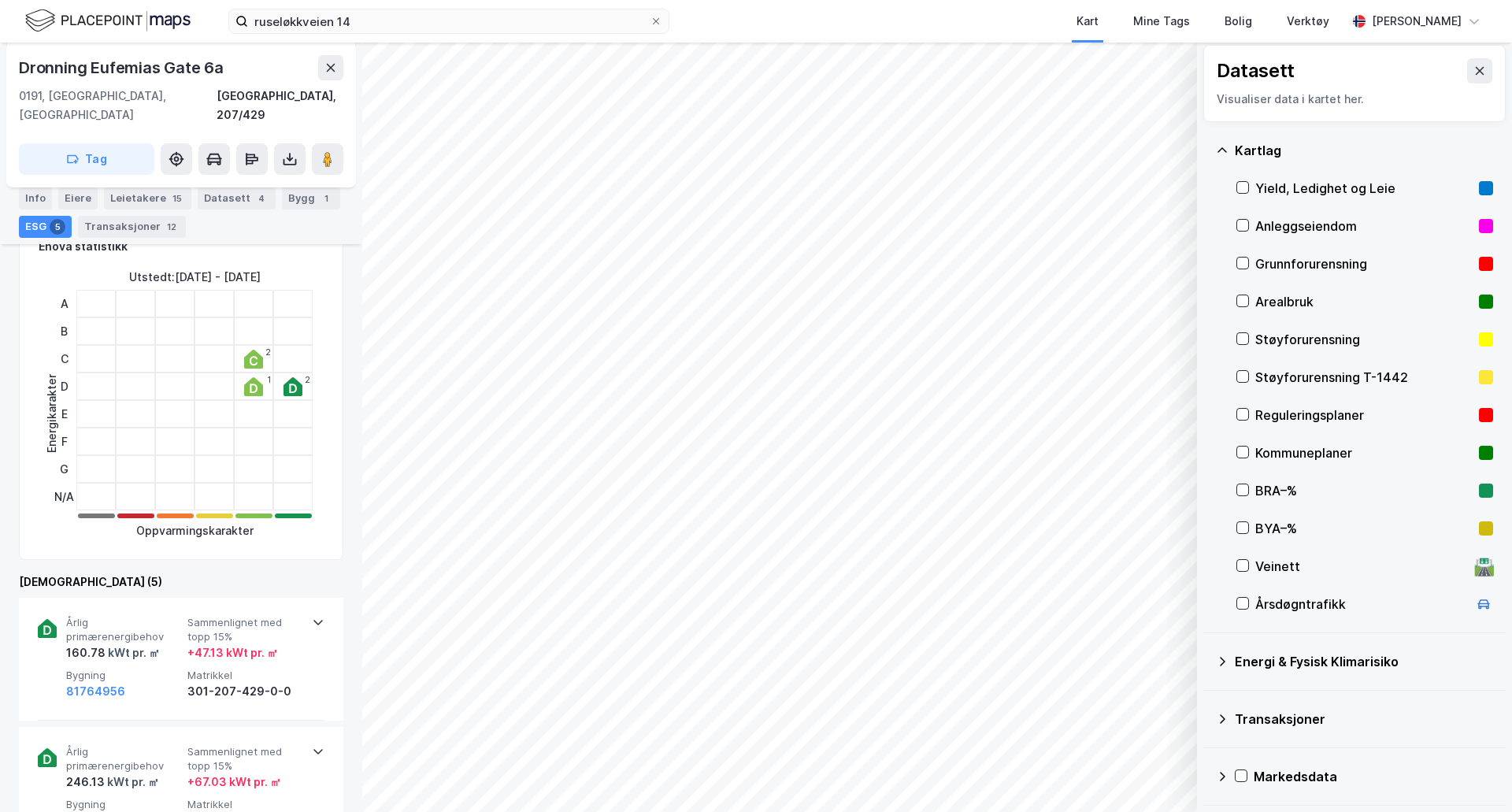
scroll to position [473, 0]
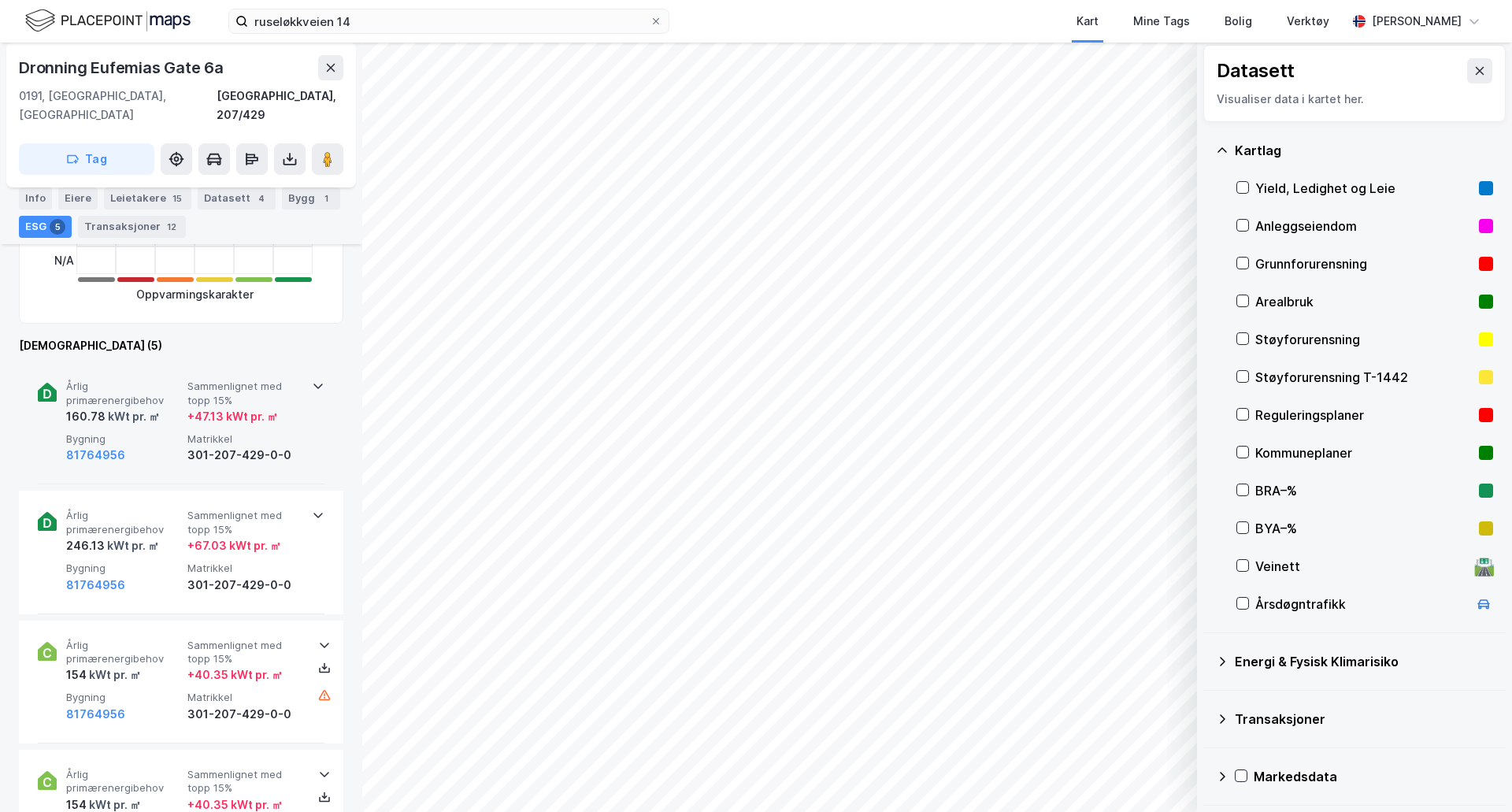
click at [318, 380] on icon at bounding box center [318, 385] width 13 height 13
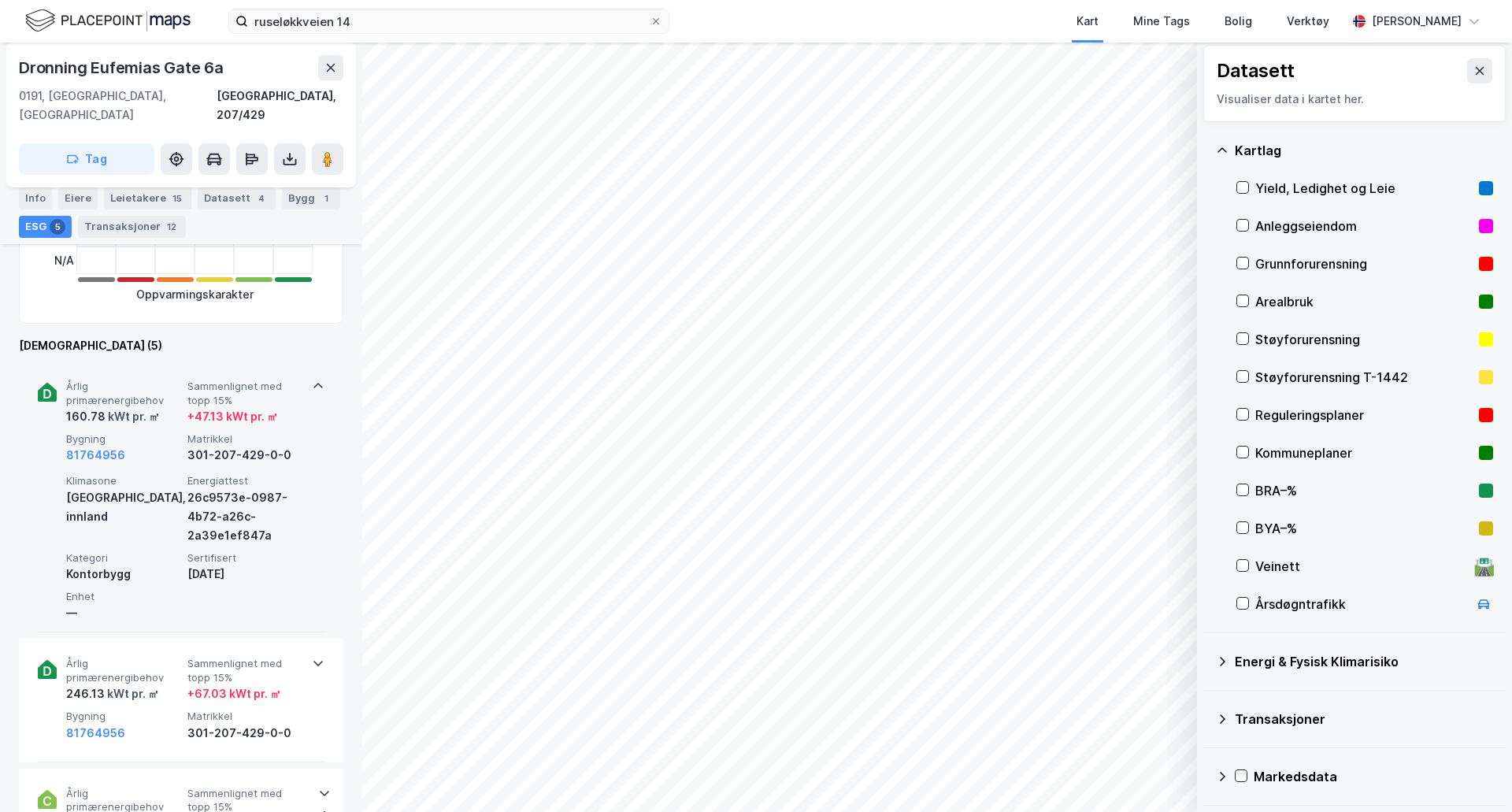
click at [316, 380] on icon at bounding box center [318, 385] width 13 height 13
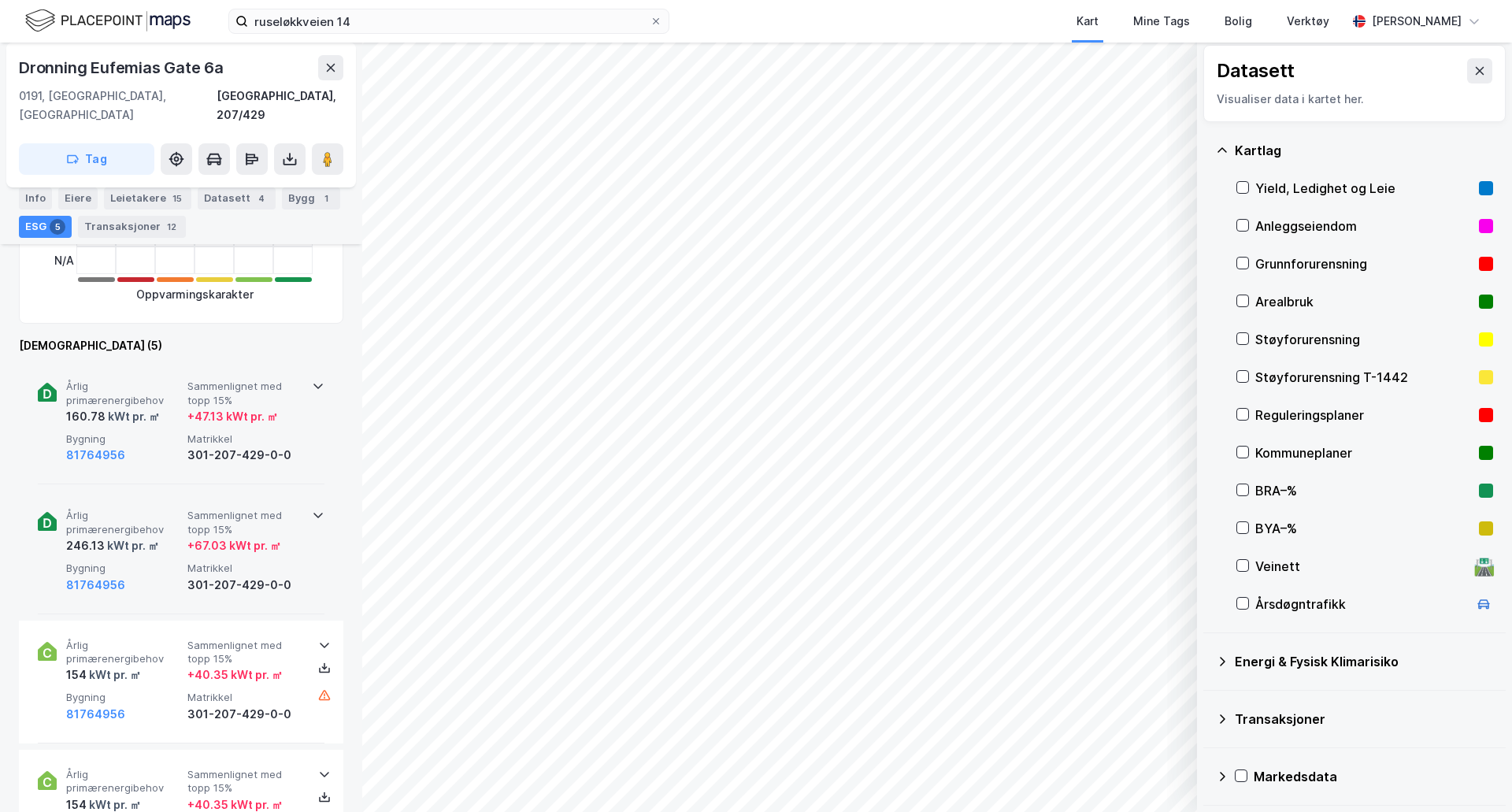
click at [314, 514] on icon at bounding box center [318, 516] width 9 height 5
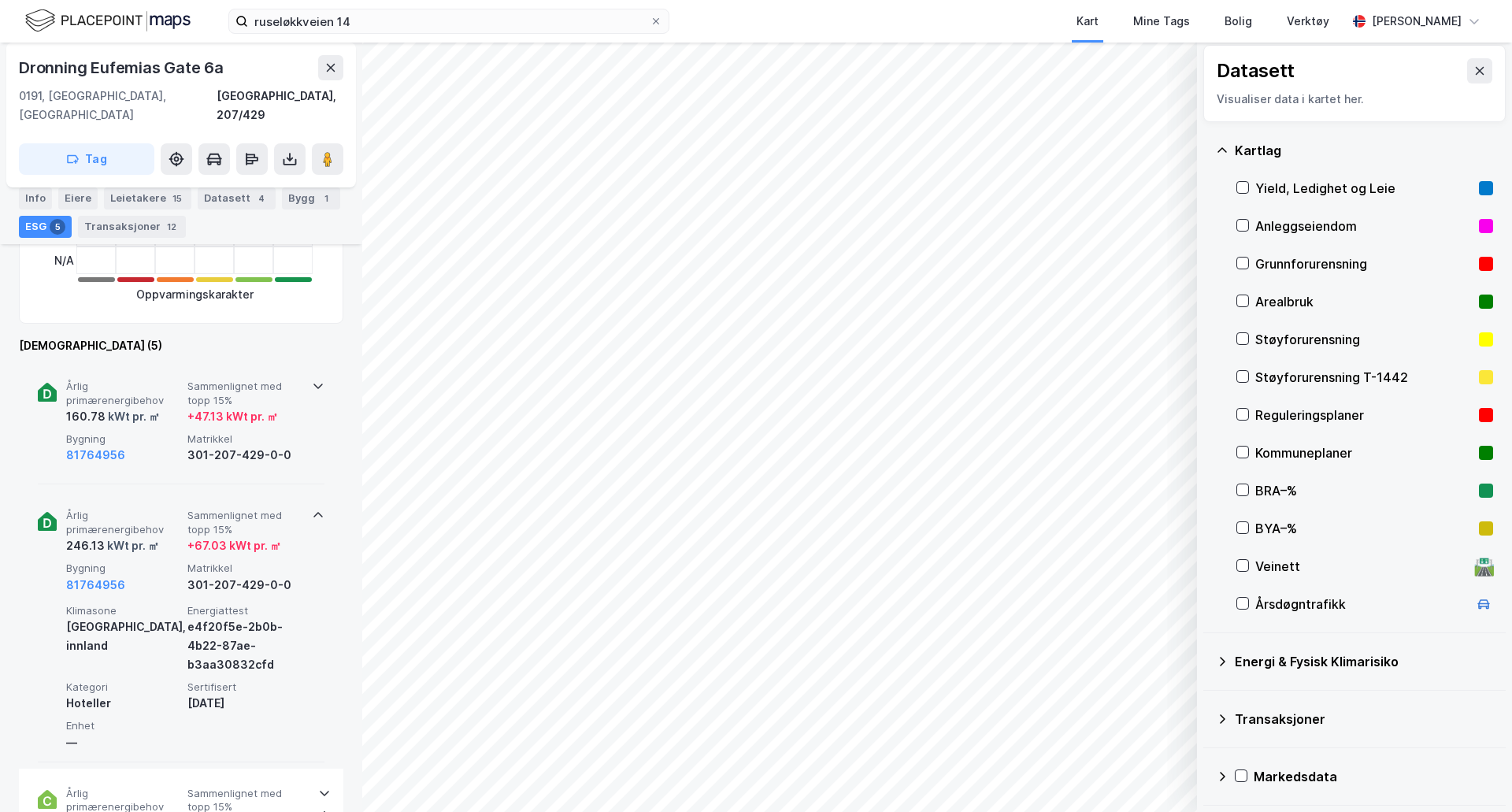
click at [312, 509] on icon at bounding box center [318, 515] width 13 height 13
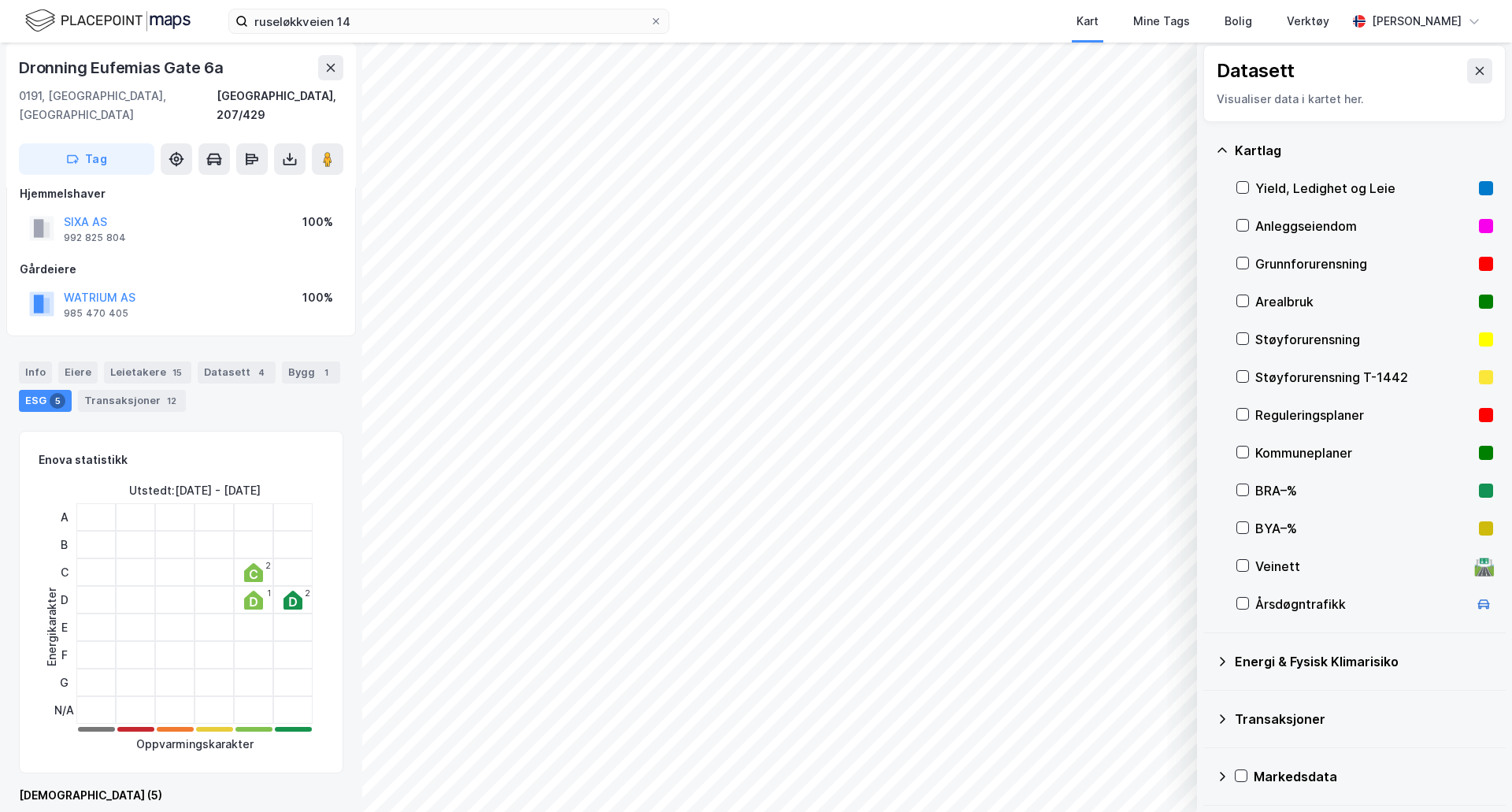
scroll to position [0, 0]
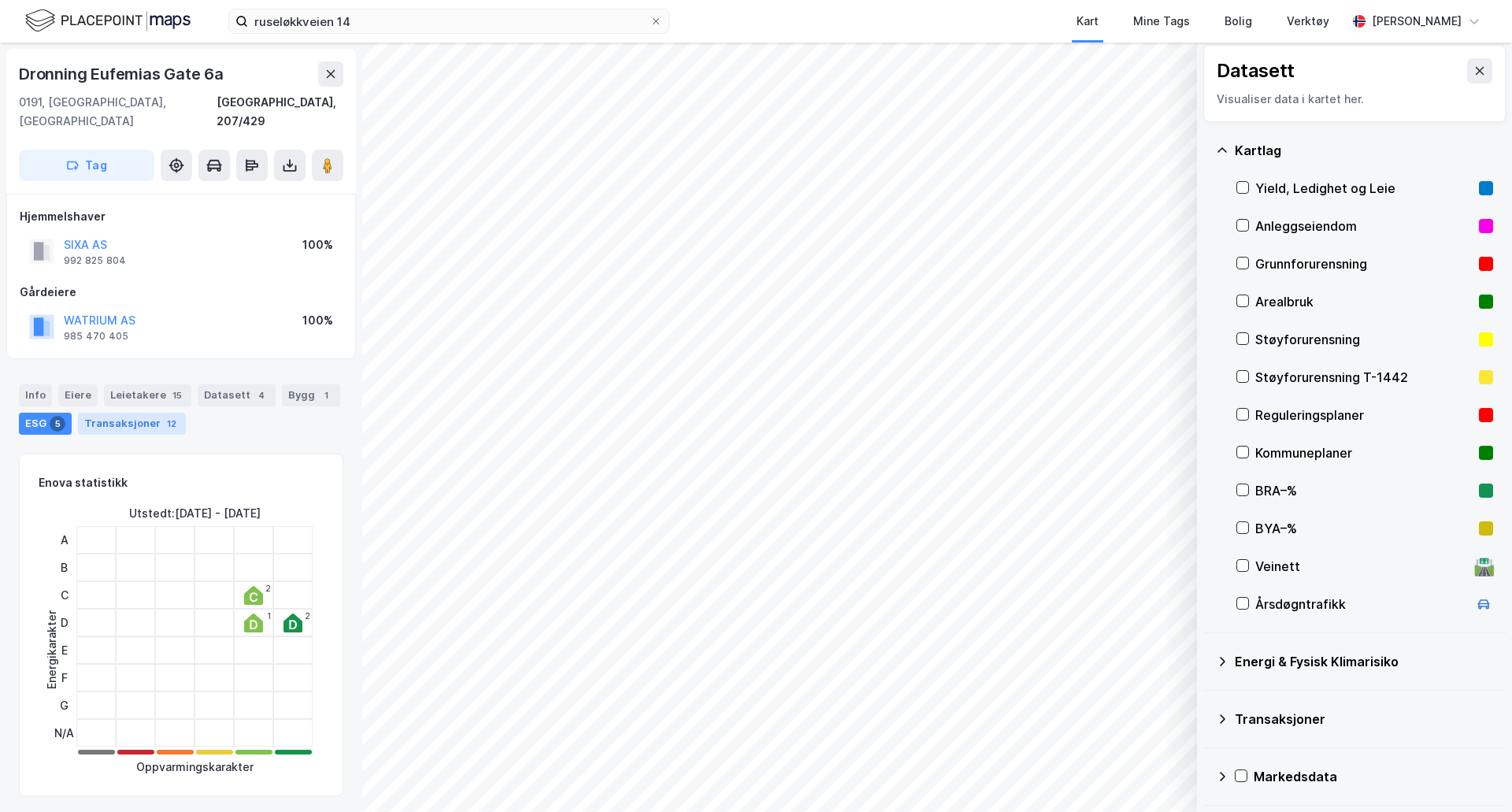
click at [164, 416] on div "12" at bounding box center [172, 424] width 15 height 15
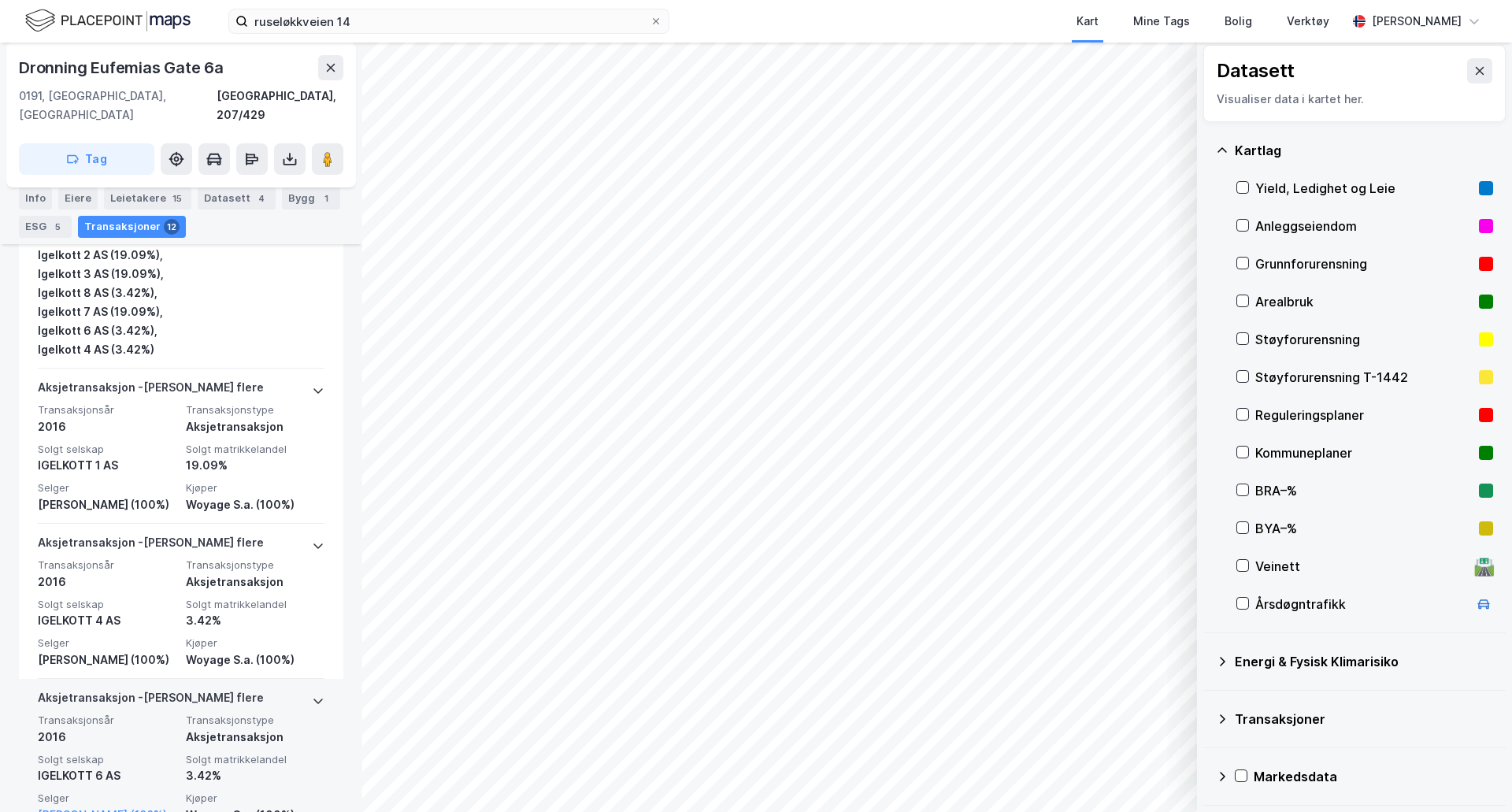
scroll to position [867, 0]
